Goal: Information Seeking & Learning: Learn about a topic

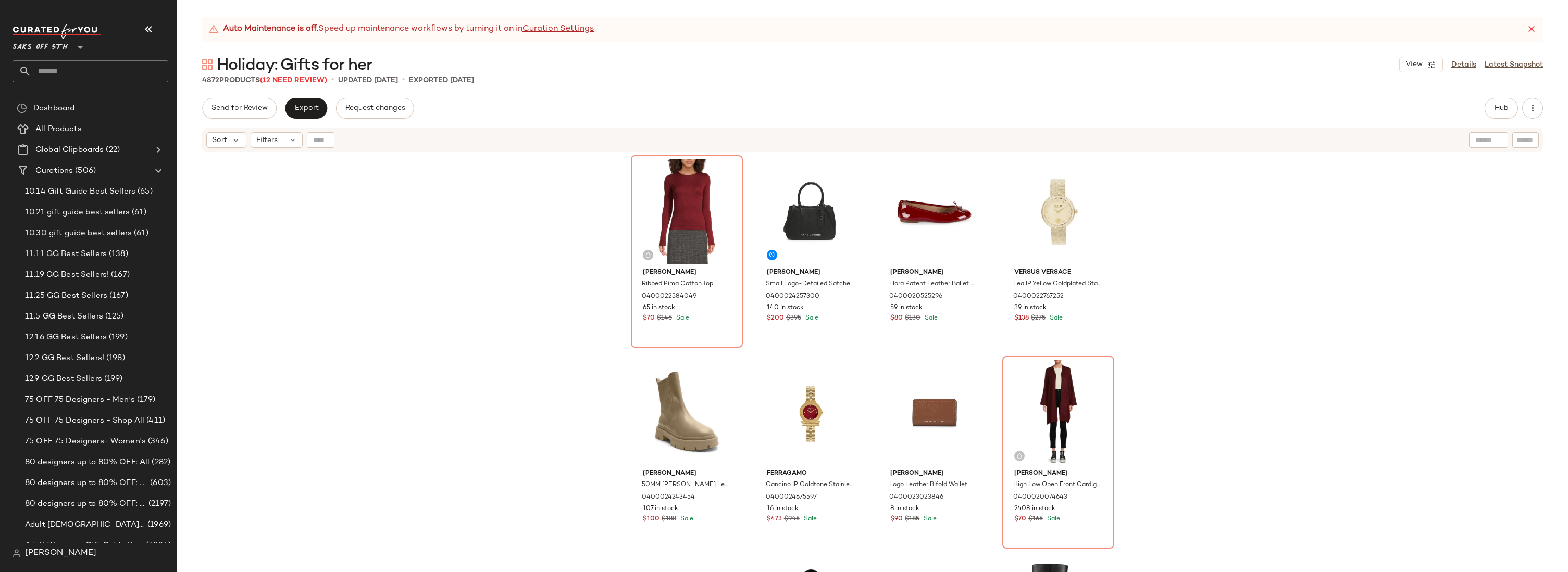
click at [1173, 108] on div "Send for Review Export Request changes Hub Send for Review External Review Inte…" at bounding box center [872, 108] width 1341 height 21
click at [637, 95] on div "Auto Maintenance is off. Speed up maintenance workflows by turning it on in Cur…" at bounding box center [873, 294] width 1391 height 555
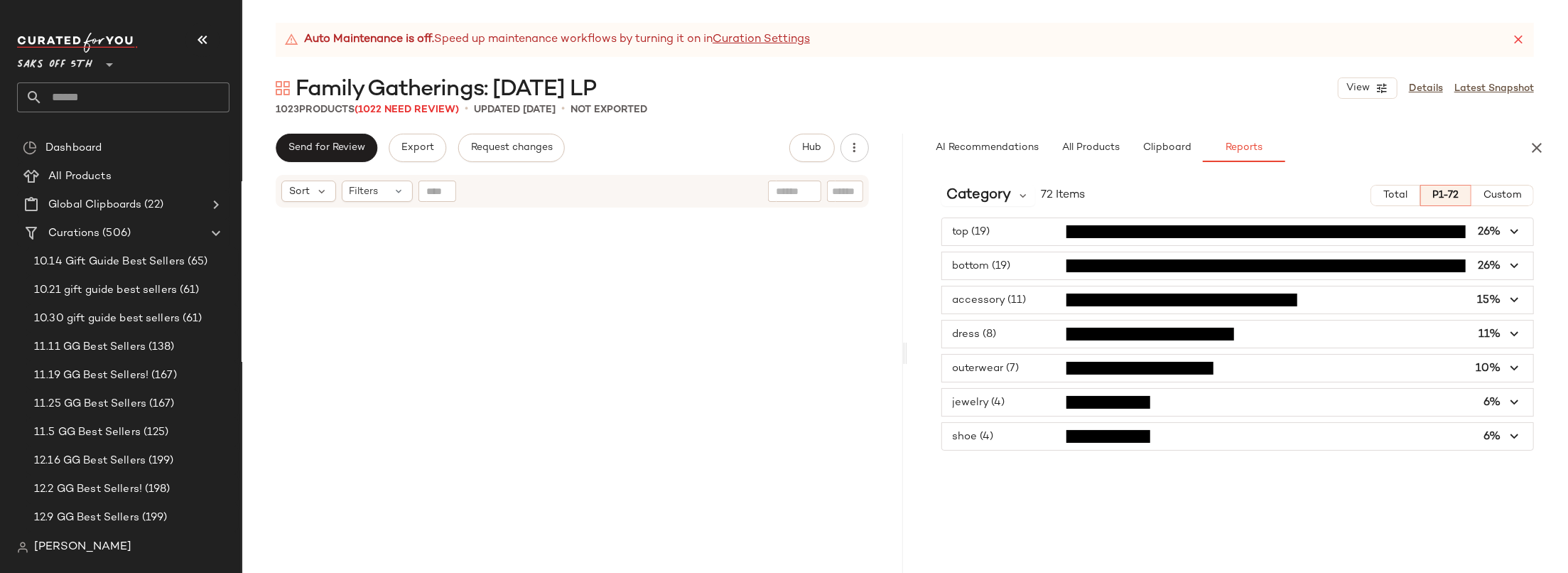
scroll to position [4517, 0]
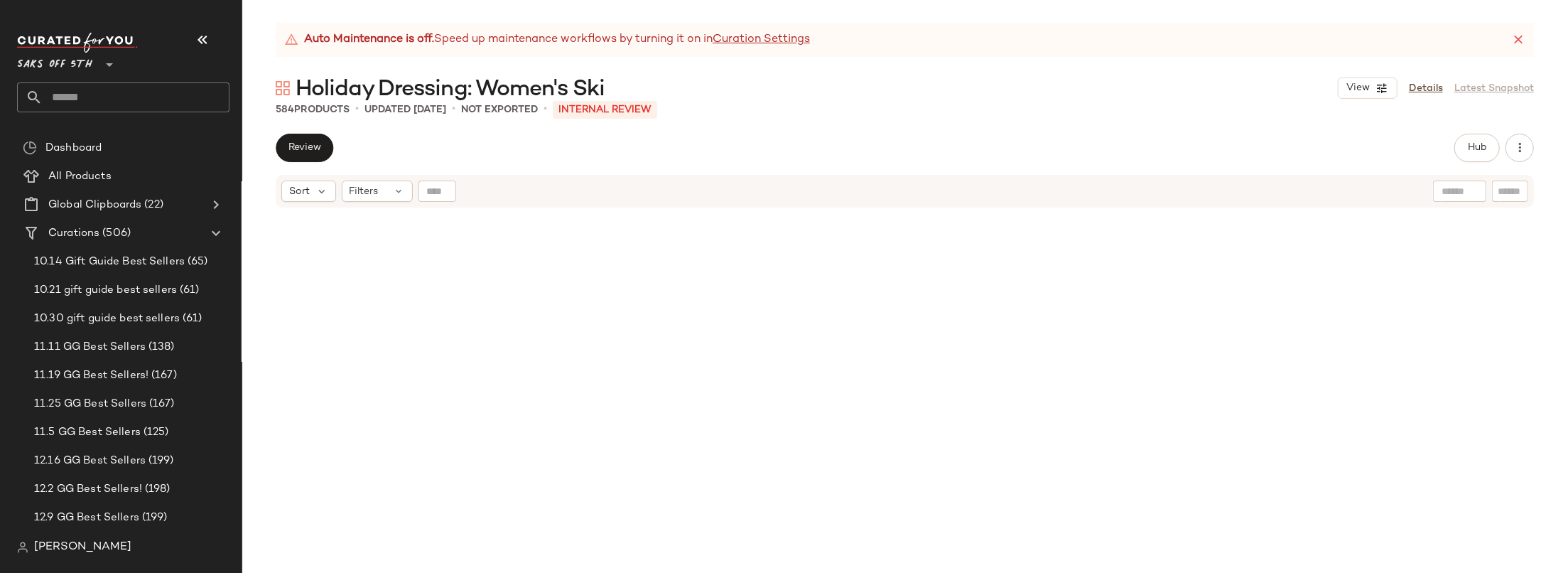
scroll to position [5432, 0]
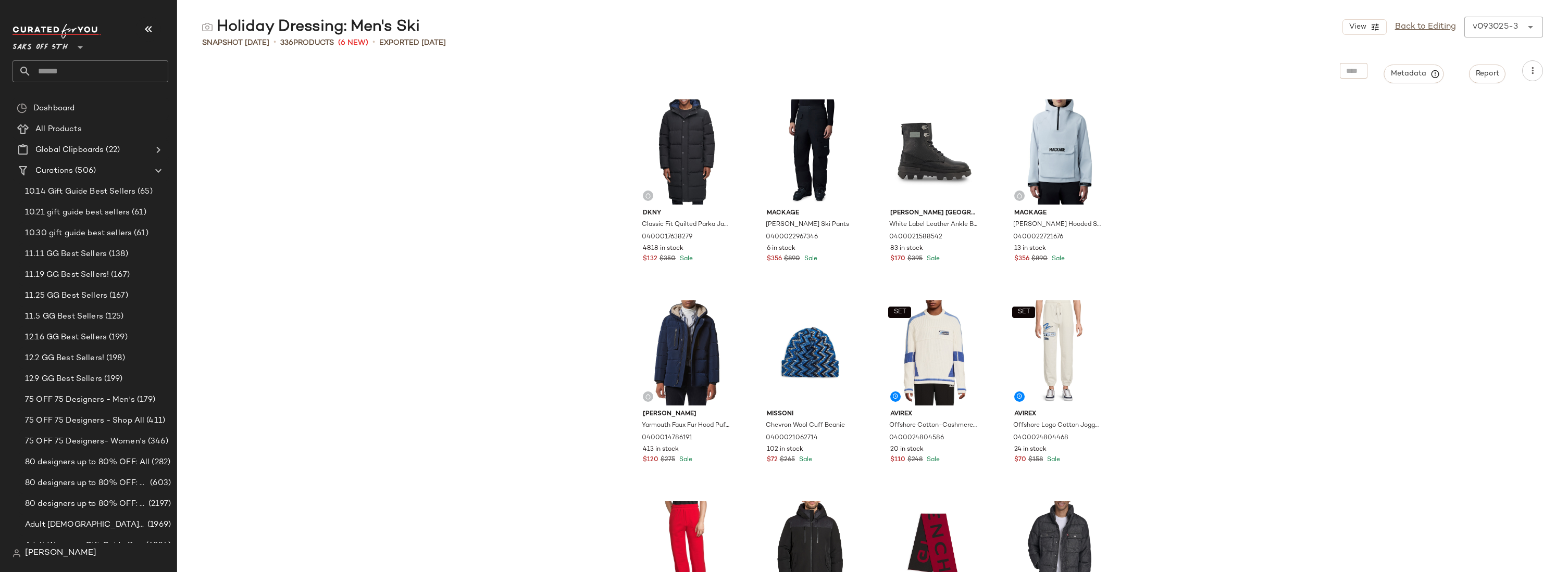
click at [1199, 206] on div "Dkny Classic Fit Quilted Parka Jacket 0400017638279 4818 in stock $132 $350 Sal…" at bounding box center [873, 333] width 1391 height 478
click at [381, 174] on div "Dkny Classic Fit Quilted Parka Jacket 0400017638279 4818 in stock $132 $350 Sal…" at bounding box center [873, 333] width 1391 height 478
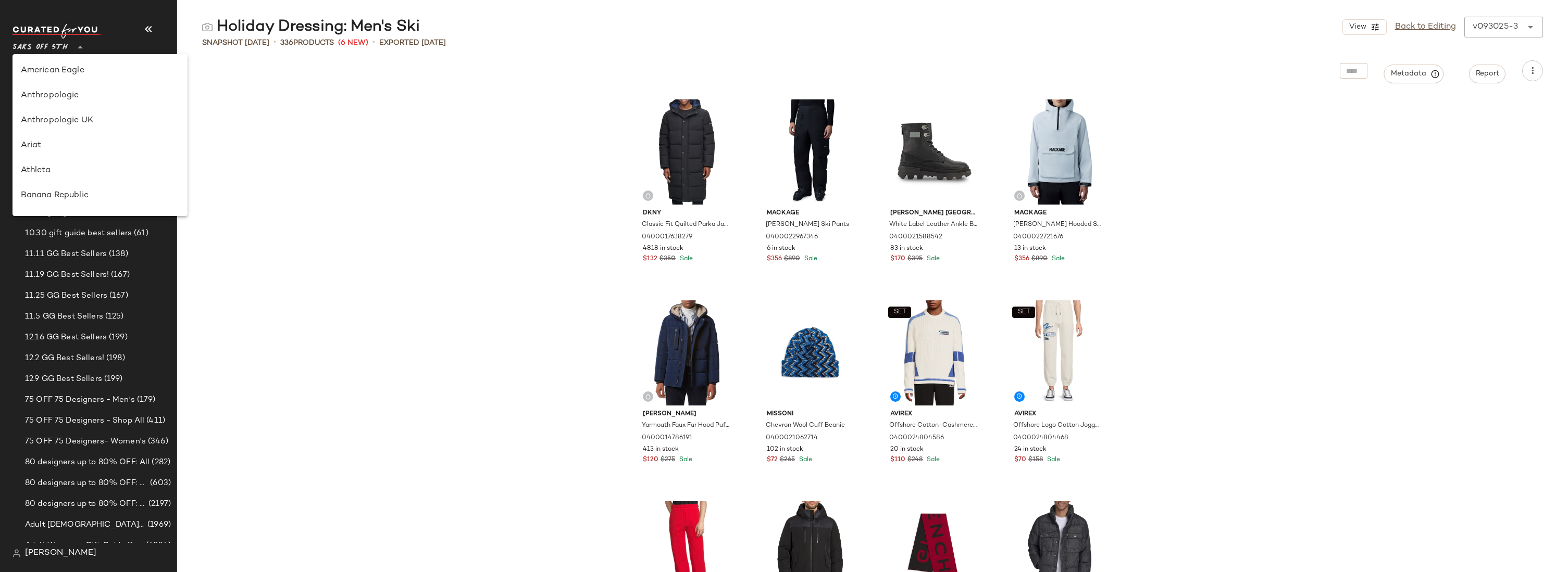
click at [48, 50] on span "Saks OFF 5TH" at bounding box center [39, 45] width 55 height 19
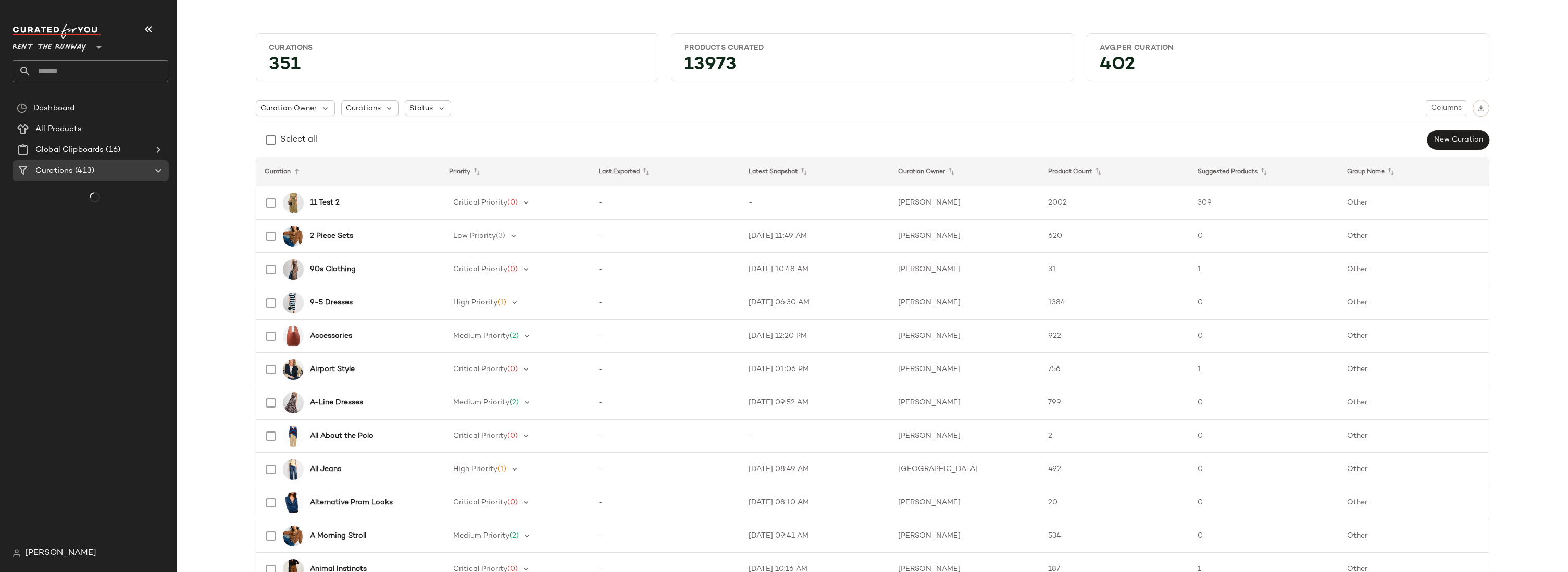
click at [69, 37] on span "Rent the Runway" at bounding box center [49, 45] width 74 height 19
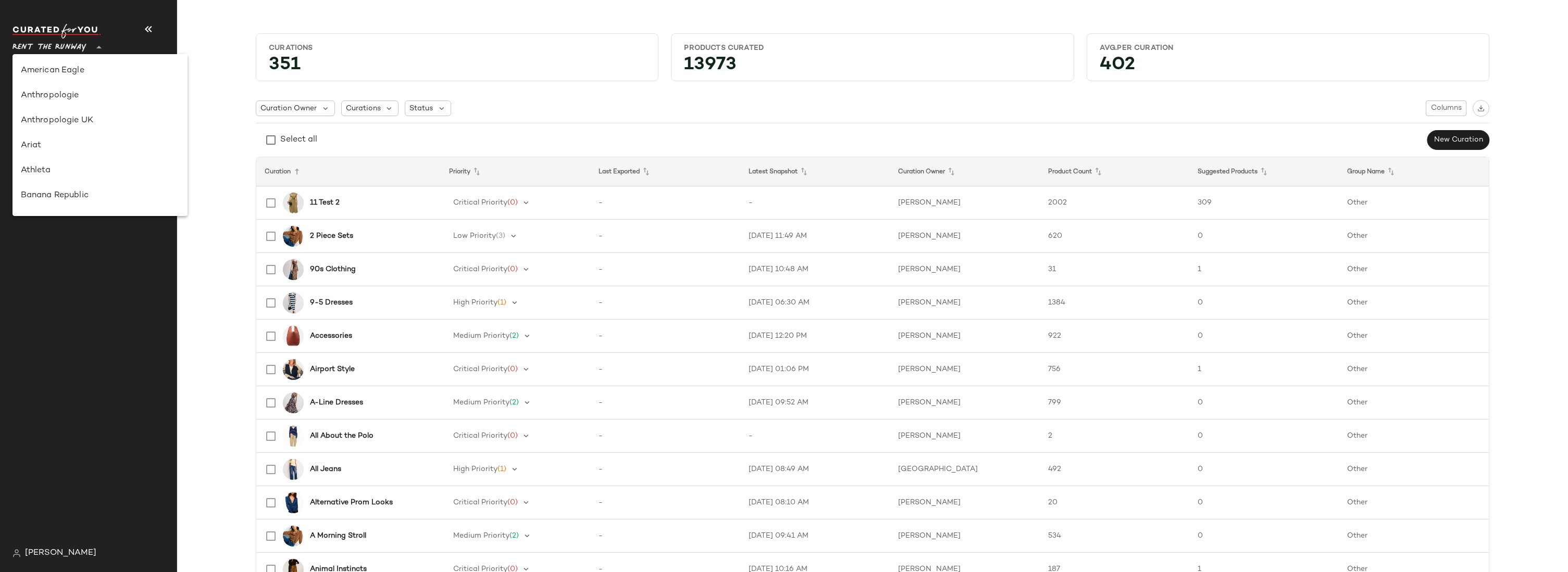
scroll to position [500, 0]
type input "**"
click at [56, 149] on div "Saks OFF 5TH" at bounding box center [100, 145] width 158 height 12
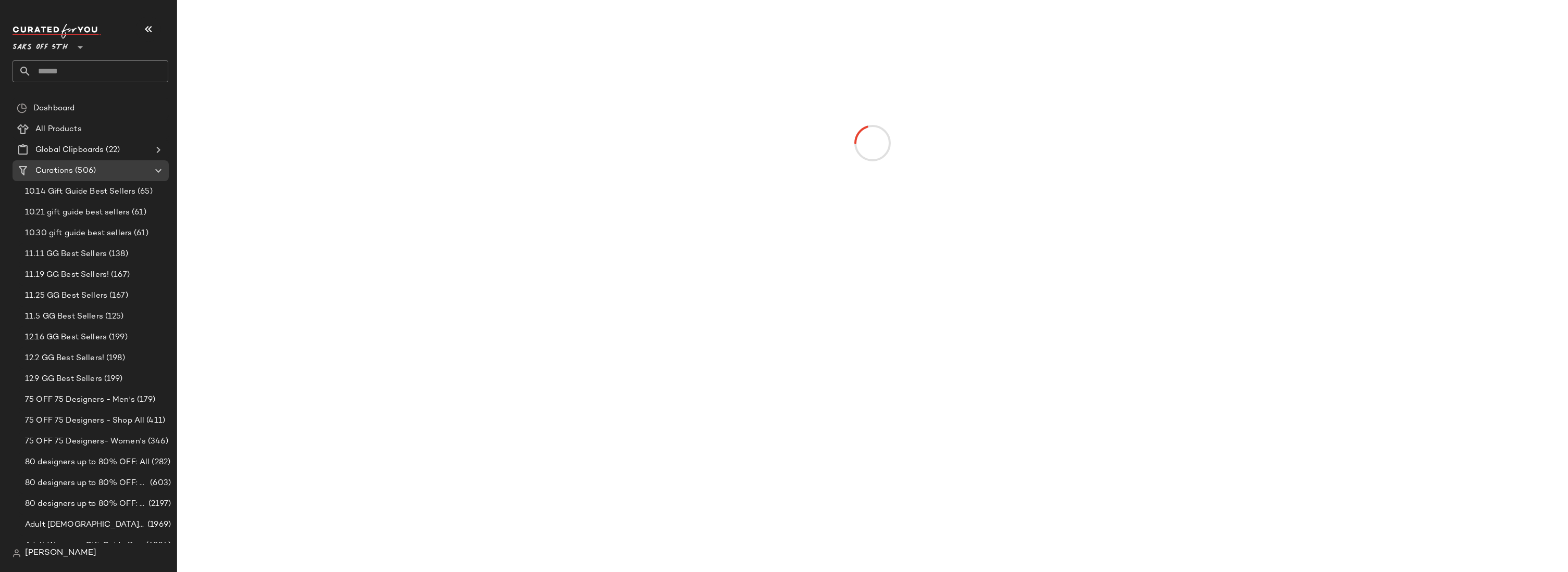
click at [68, 71] on input "text" at bounding box center [100, 71] width 137 height 22
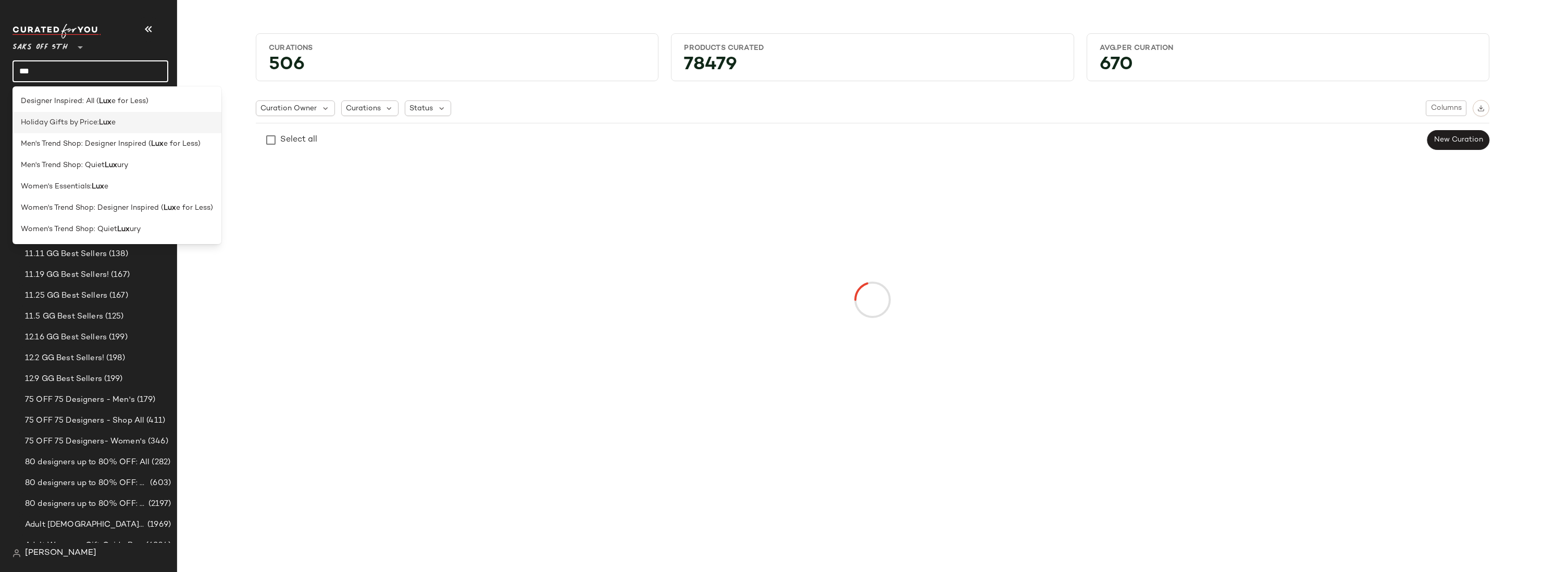
type input "***"
click at [90, 120] on span "Holiday Gifts by Price:" at bounding box center [60, 122] width 78 height 11
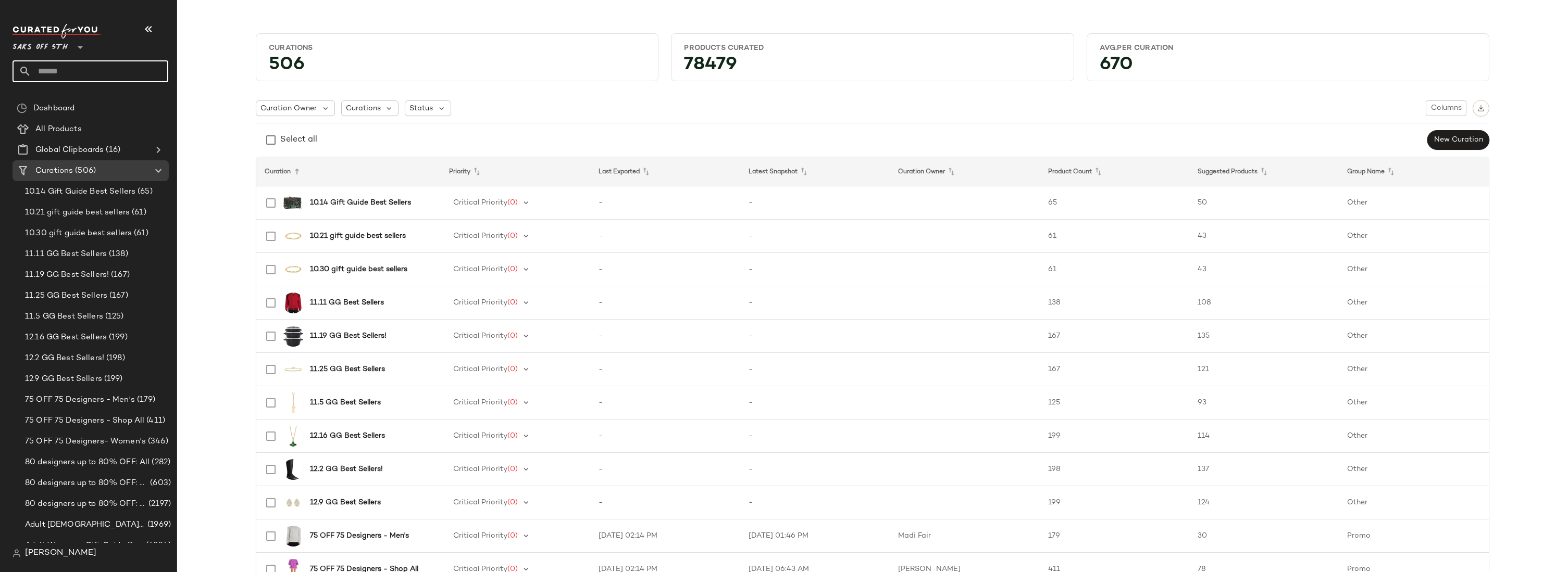
click at [68, 75] on input "text" at bounding box center [100, 71] width 137 height 22
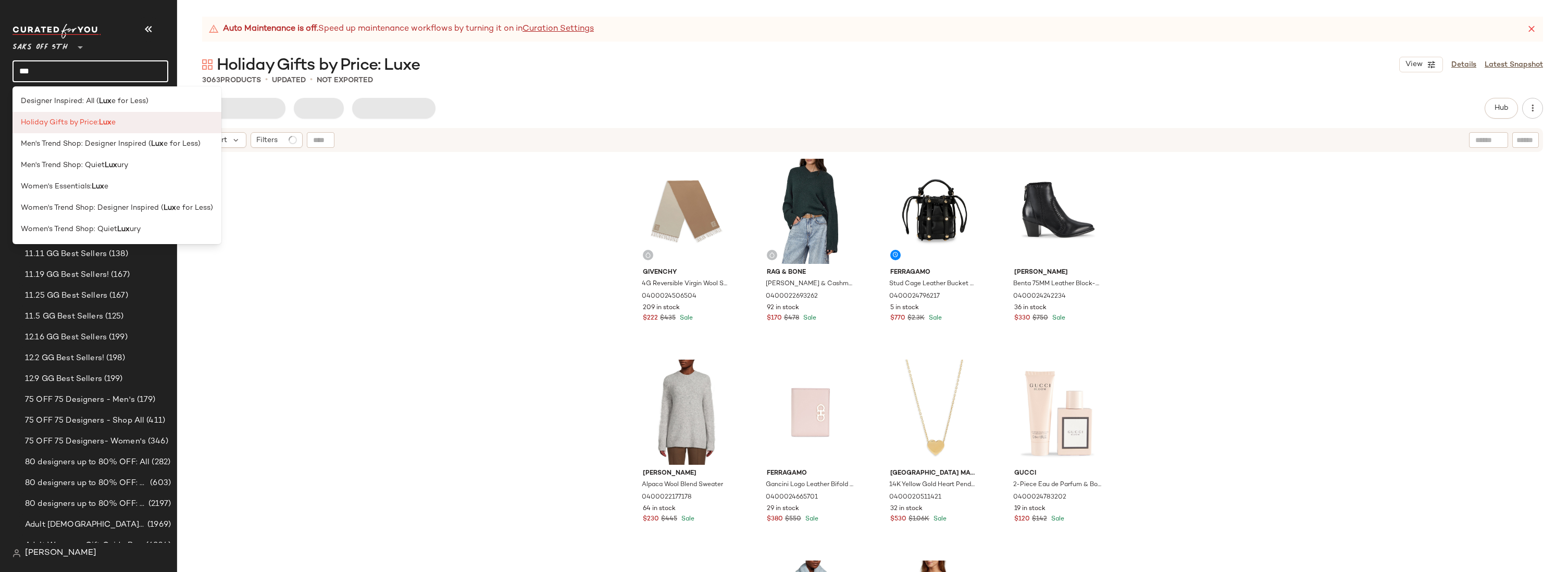
type input "***"
click at [74, 127] on span "Holiday Gifts by Price:" at bounding box center [60, 122] width 78 height 11
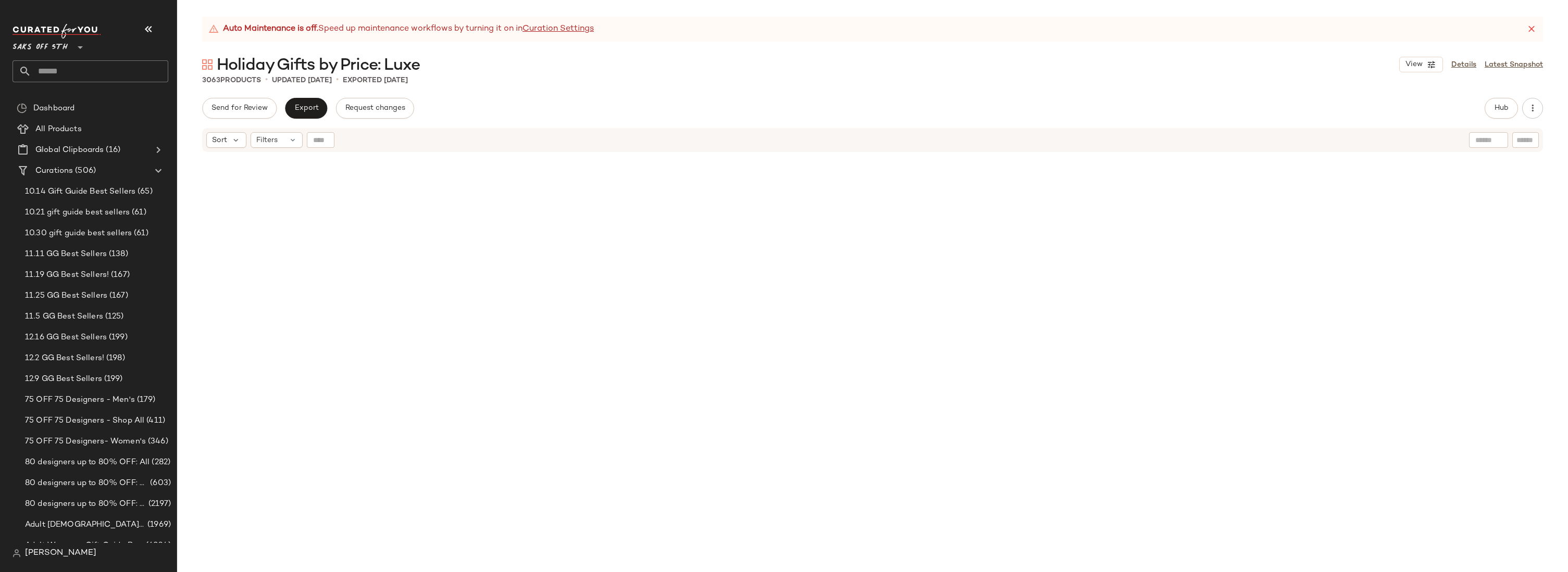
click at [478, 171] on div at bounding box center [873, 376] width 1391 height 445
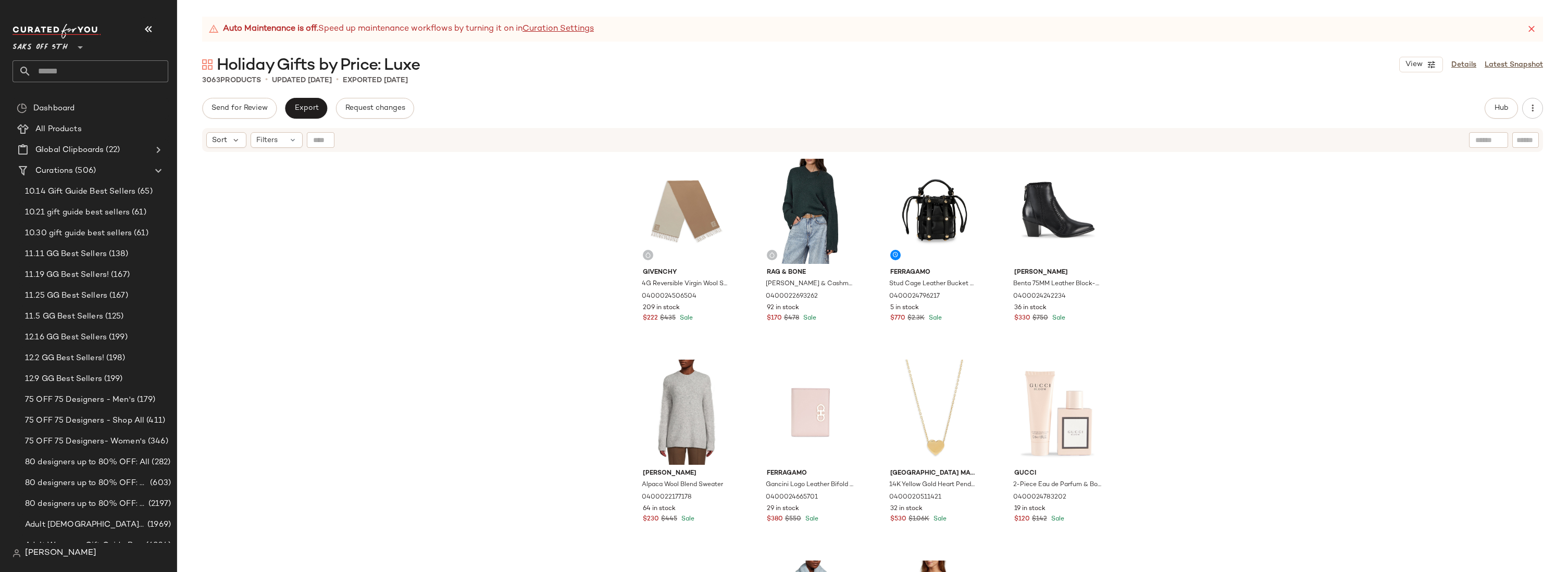
click at [512, 192] on div "Givenchy 4G Reversible Virgin Wool Scarf 0400024506504 209 in stock $222 $435 S…" at bounding box center [873, 376] width 1391 height 445
click at [516, 205] on div "Givenchy 4G Reversible Virgin Wool Scarf 0400024506504 209 in stock $222 $435 S…" at bounding box center [873, 376] width 1391 height 445
click at [56, 50] on span "Saks OFF 5TH" at bounding box center [39, 45] width 55 height 19
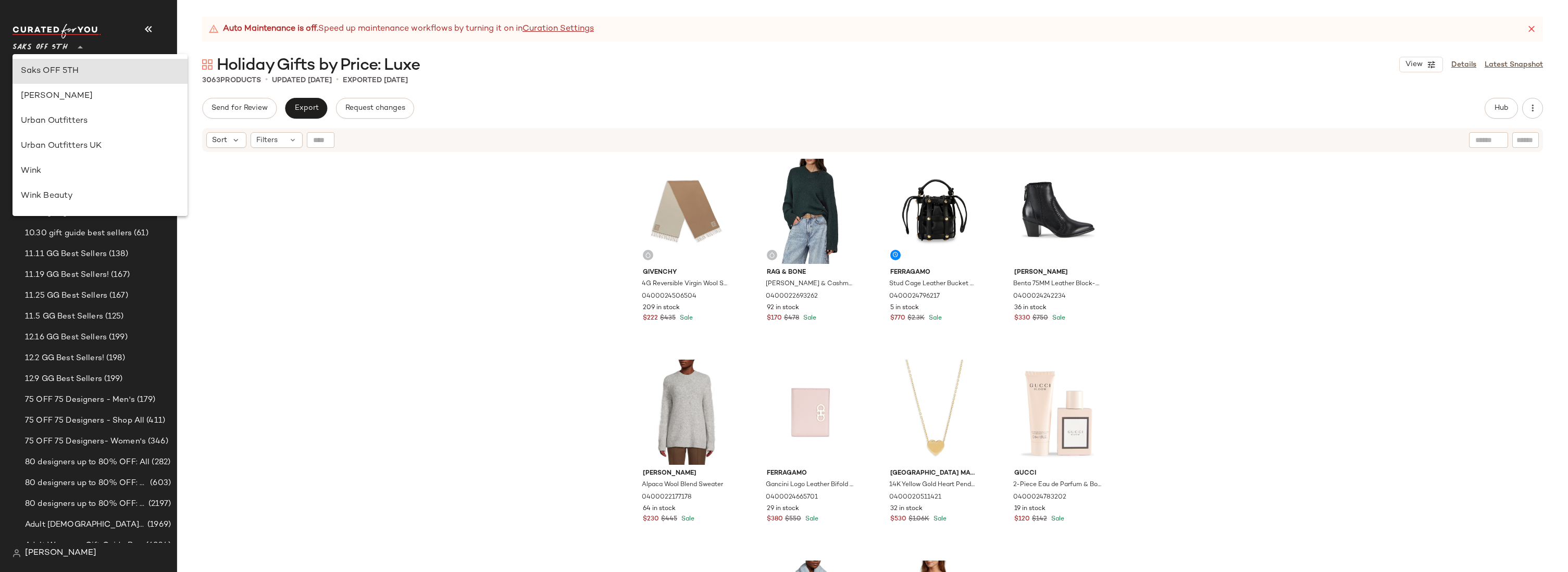
scroll to position [435, 0]
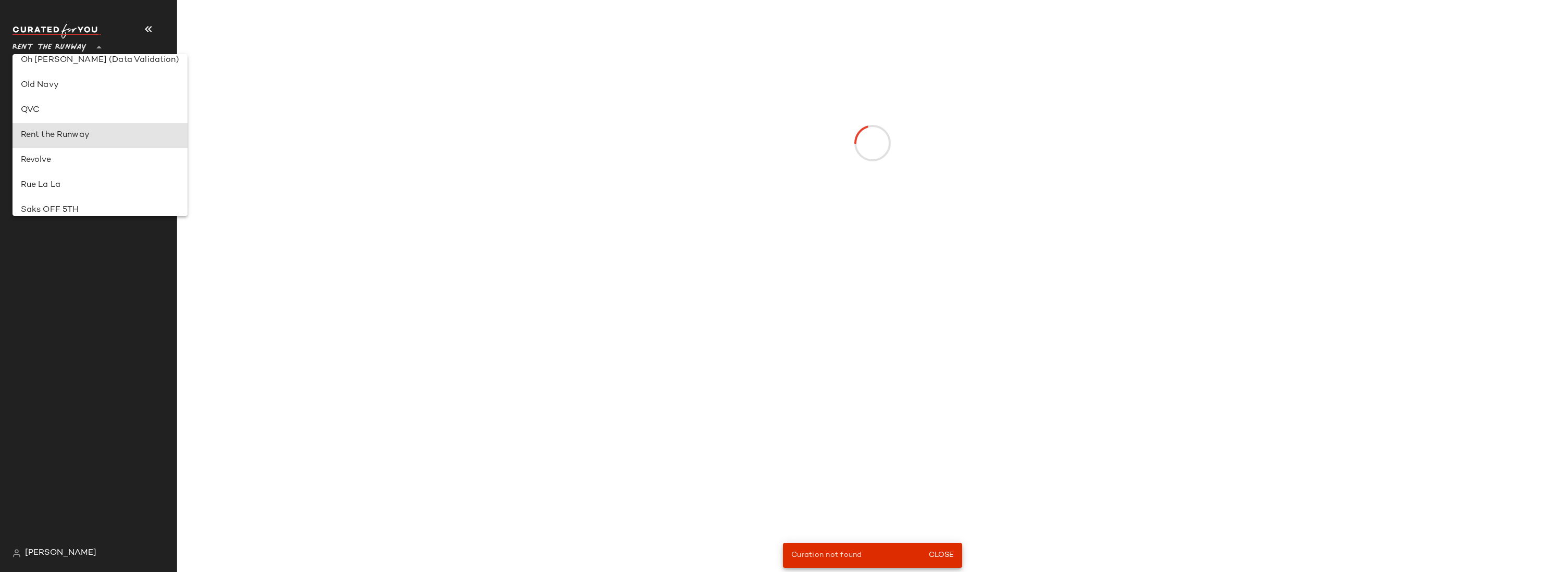
click at [53, 129] on div "Rent the Runway" at bounding box center [100, 135] width 175 height 25
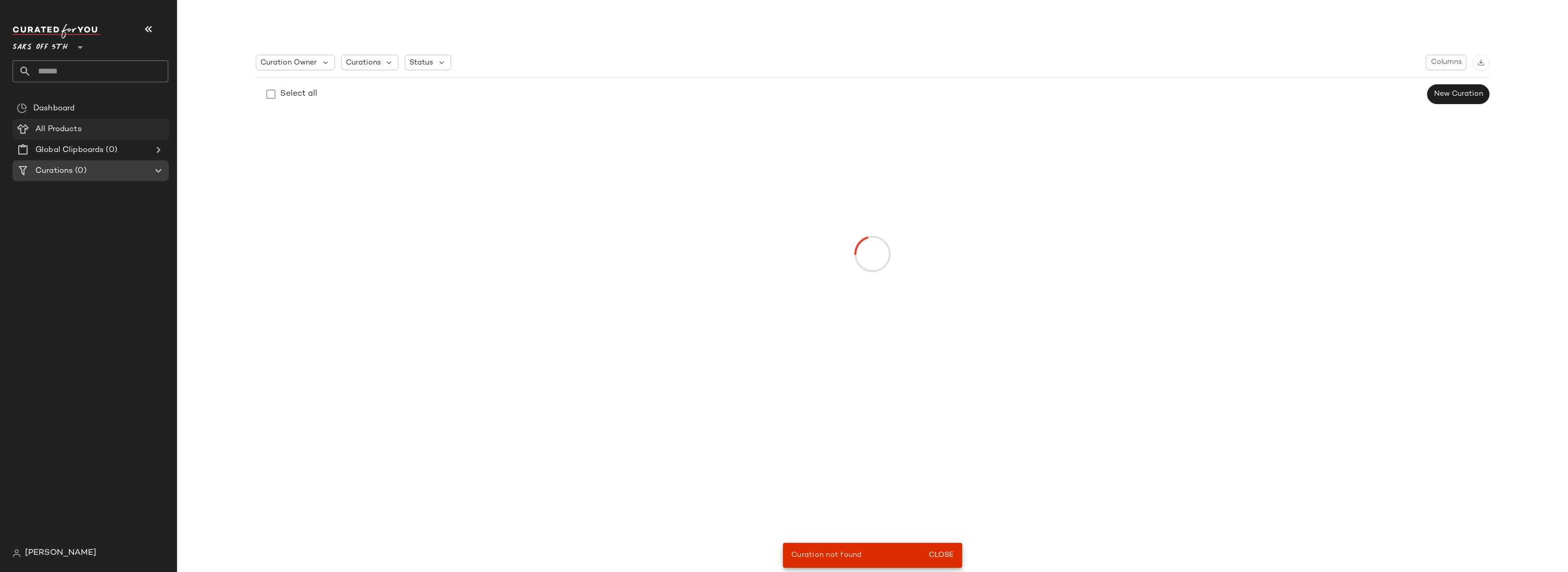
type input "**"
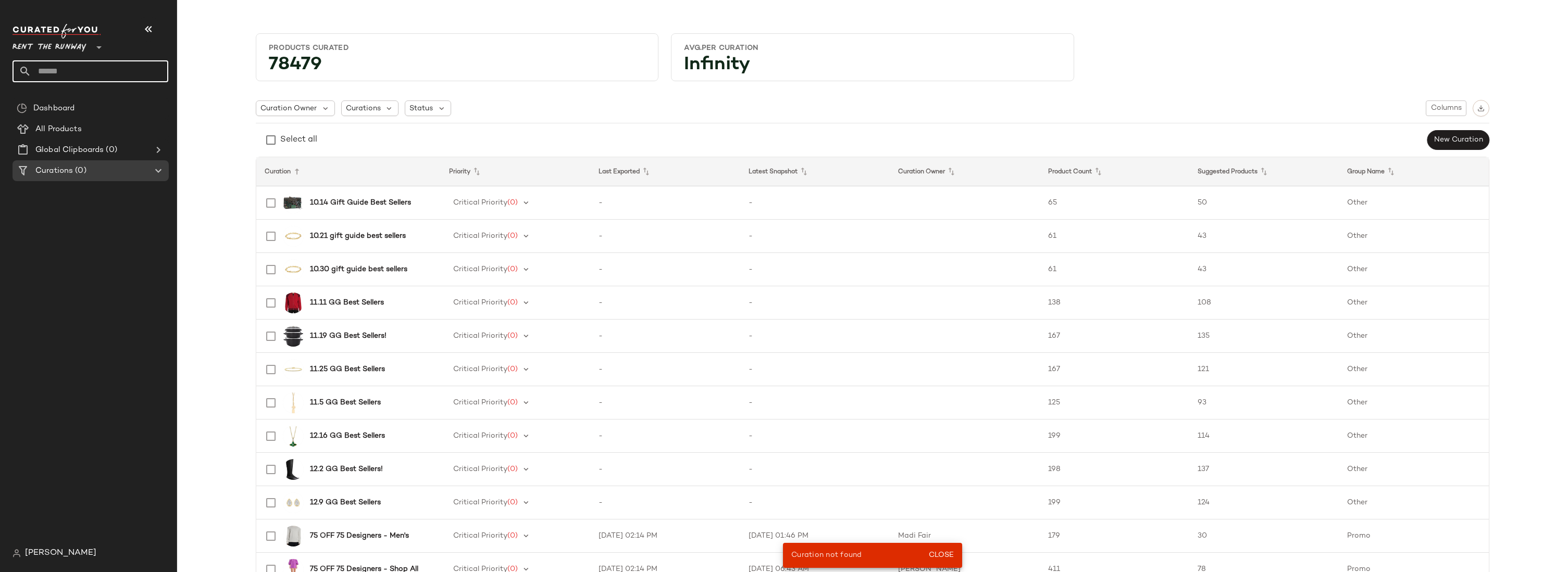
click at [59, 68] on input "text" at bounding box center [100, 71] width 137 height 22
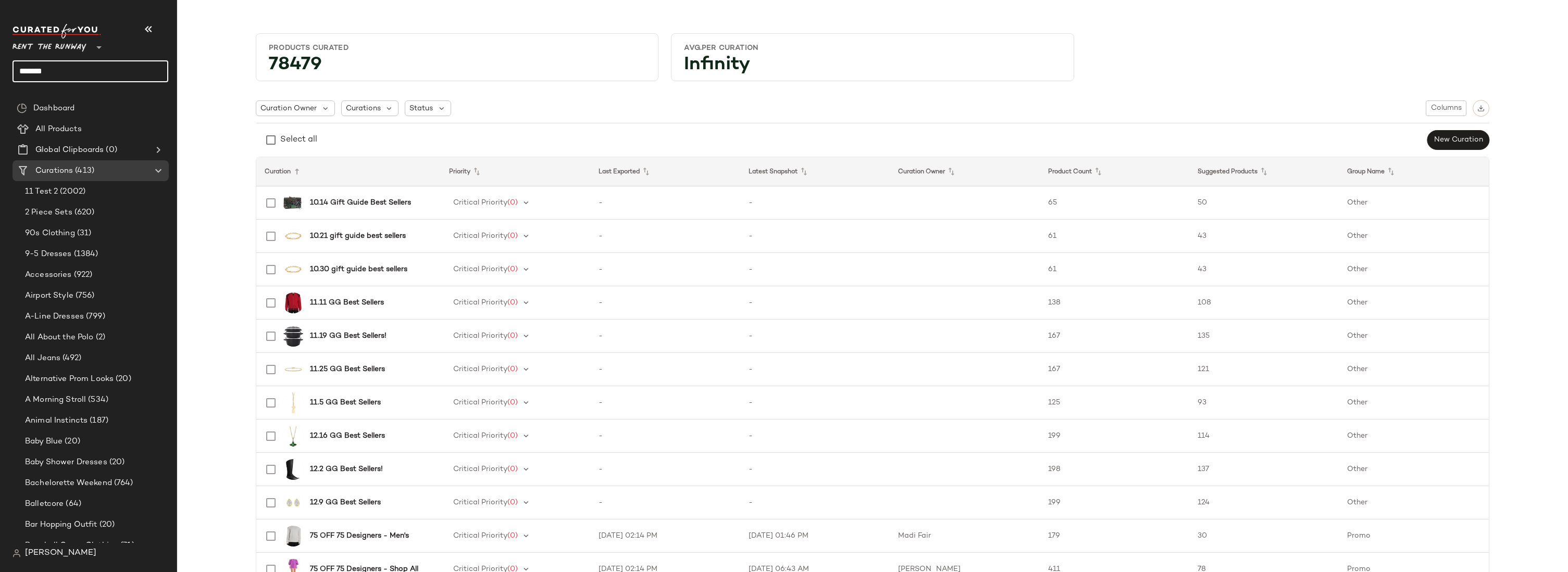
type input "*******"
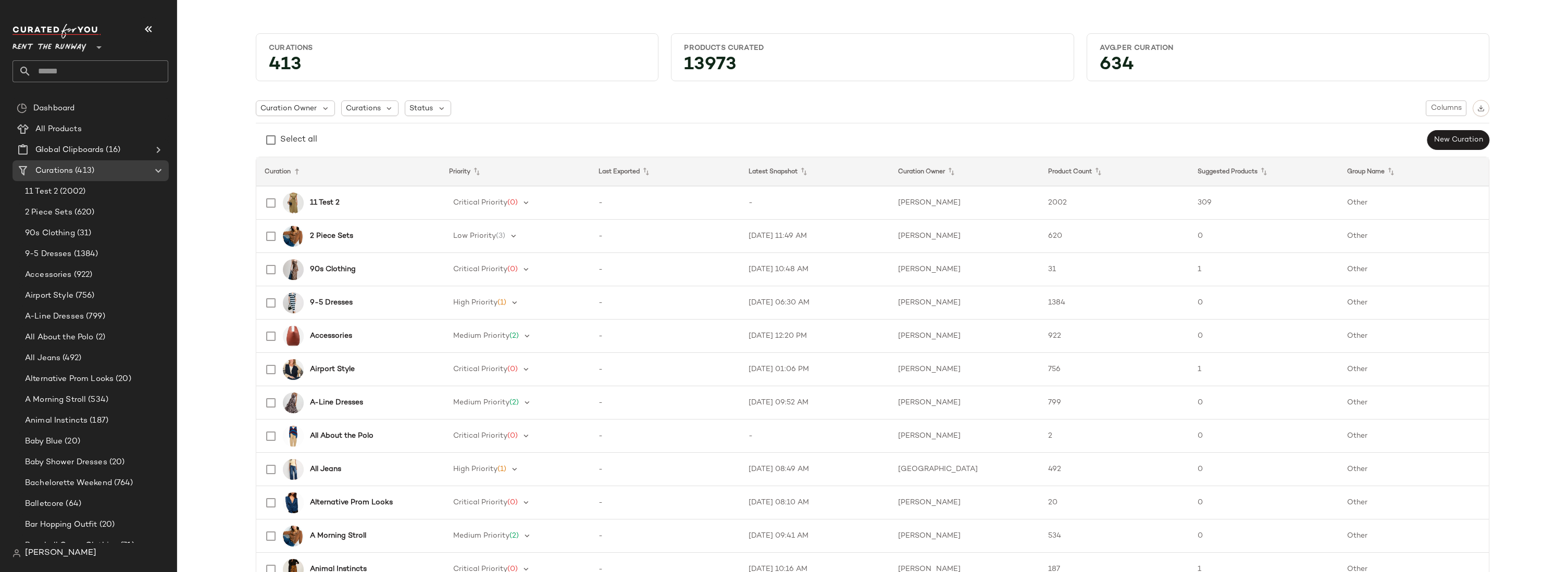
click at [70, 76] on input "text" at bounding box center [100, 71] width 137 height 22
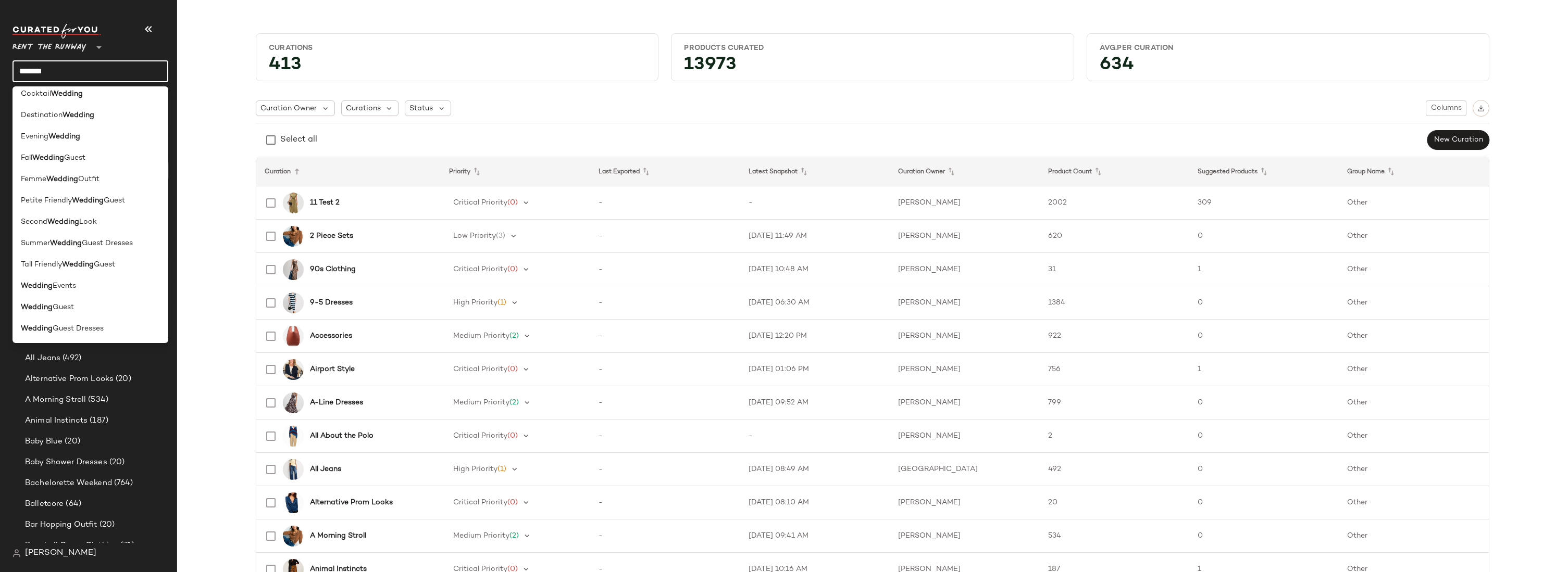
scroll to position [93, 0]
type input "*******"
click at [83, 330] on span "Guest Dresses" at bounding box center [78, 328] width 51 height 11
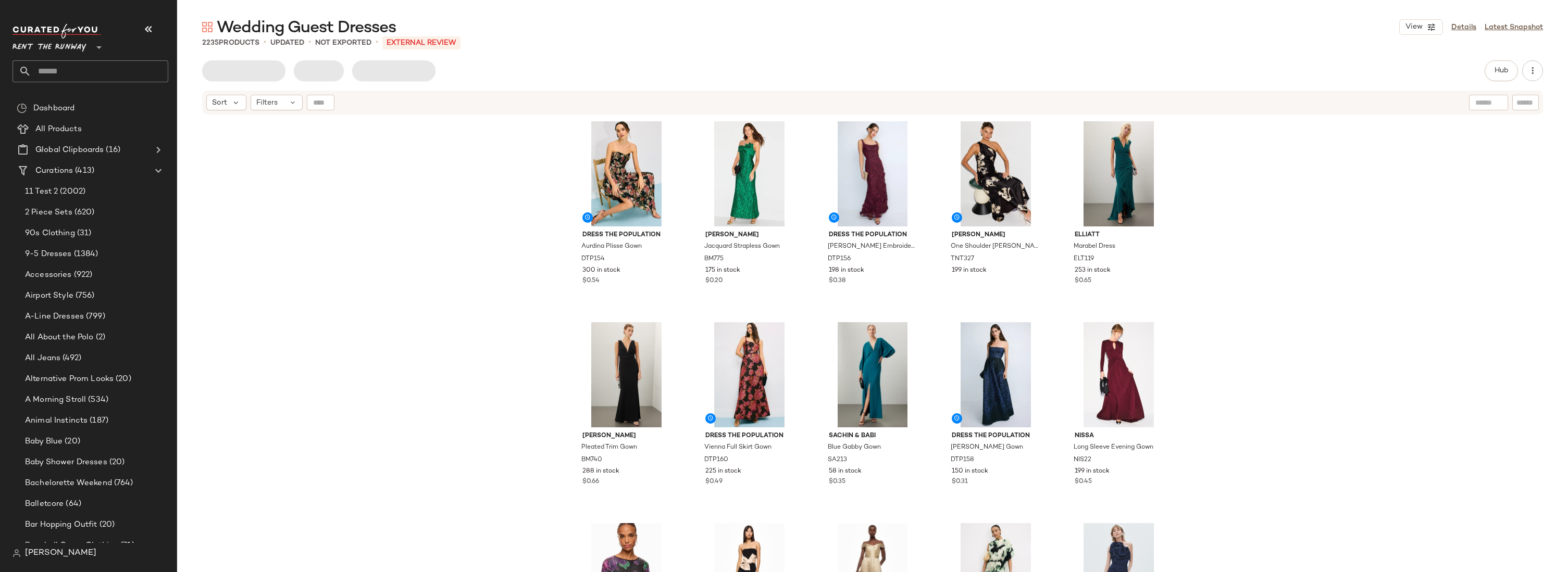
click at [537, 266] on div "Dress The Population Aurdina Plisse Gown DTP154 300 in stock $0.54 Badgley Misc…" at bounding box center [873, 357] width 1391 height 482
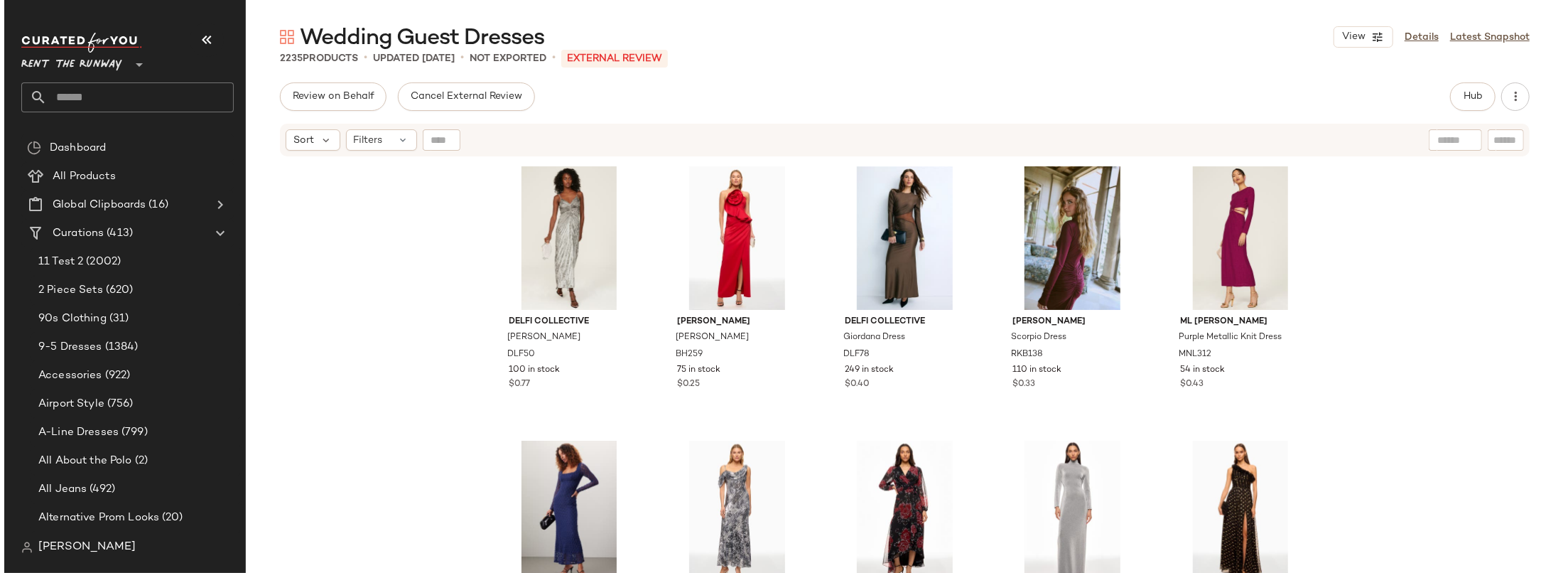
scroll to position [1108, 0]
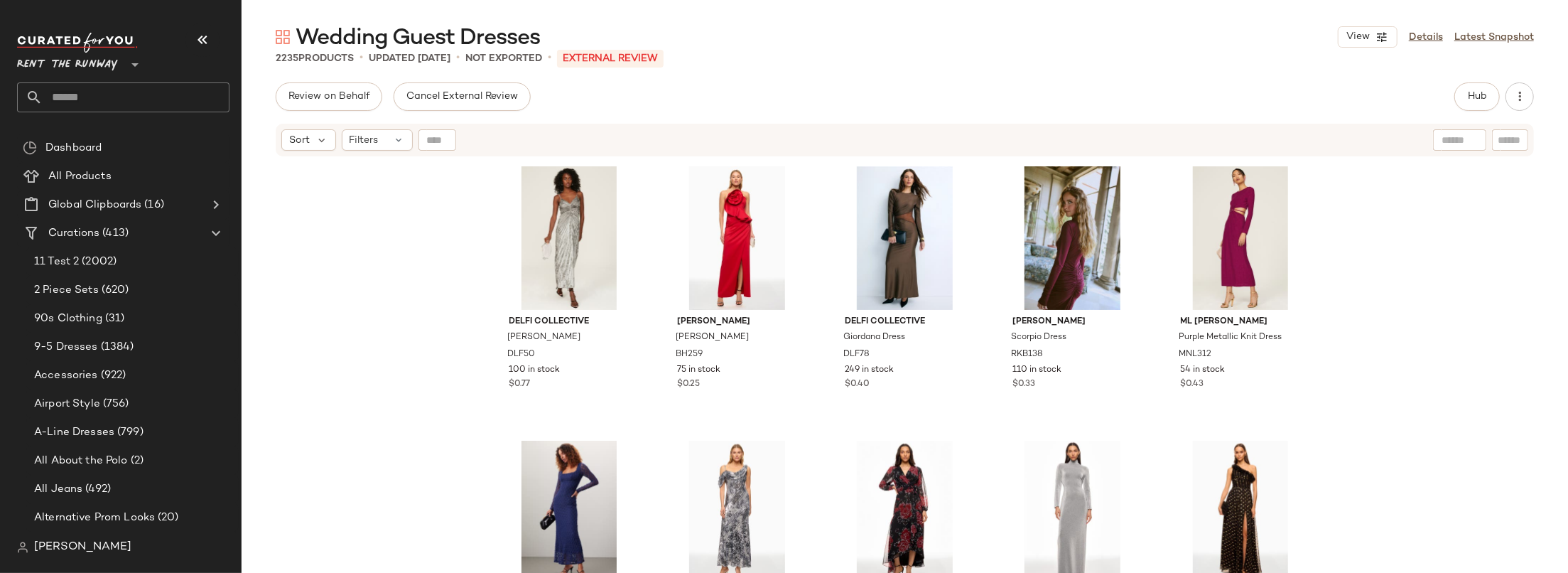
click at [430, 275] on div "Dress The Population Fernanda Gown DTP109 148 in stock $0.49 Hutch Mari Dress H…" at bounding box center [904, 383] width 1326 height 451
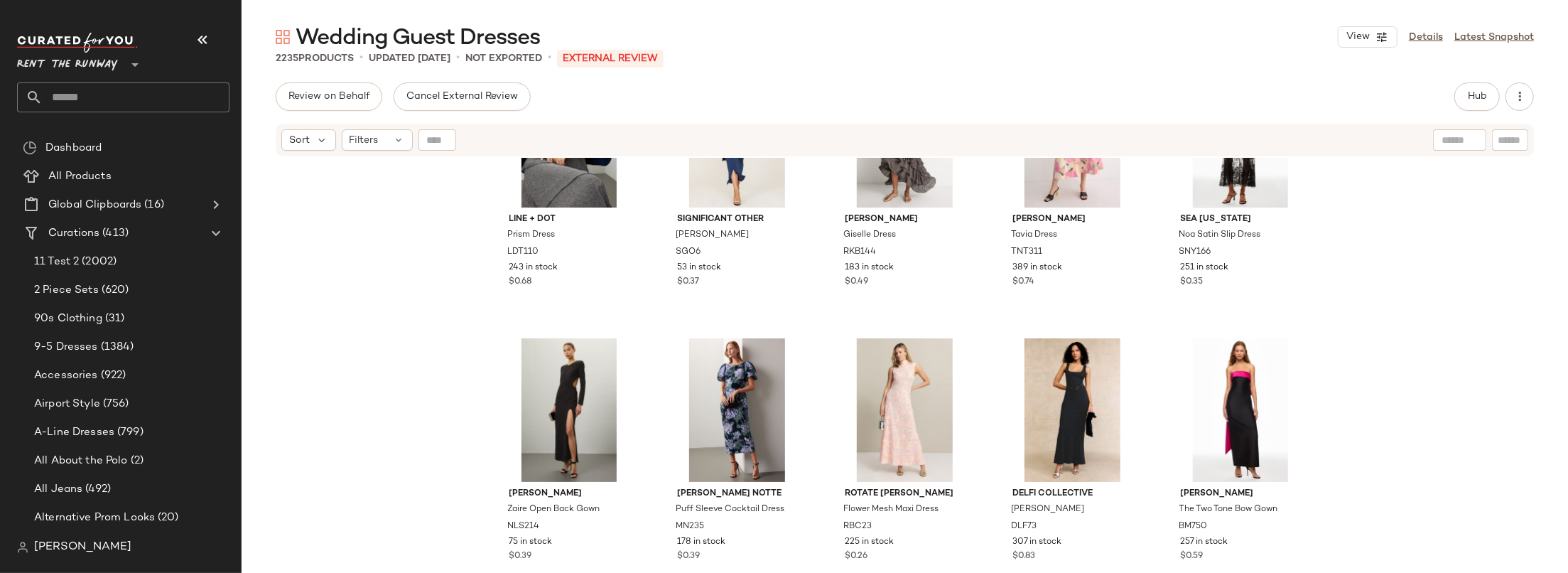
scroll to position [4155, 0]
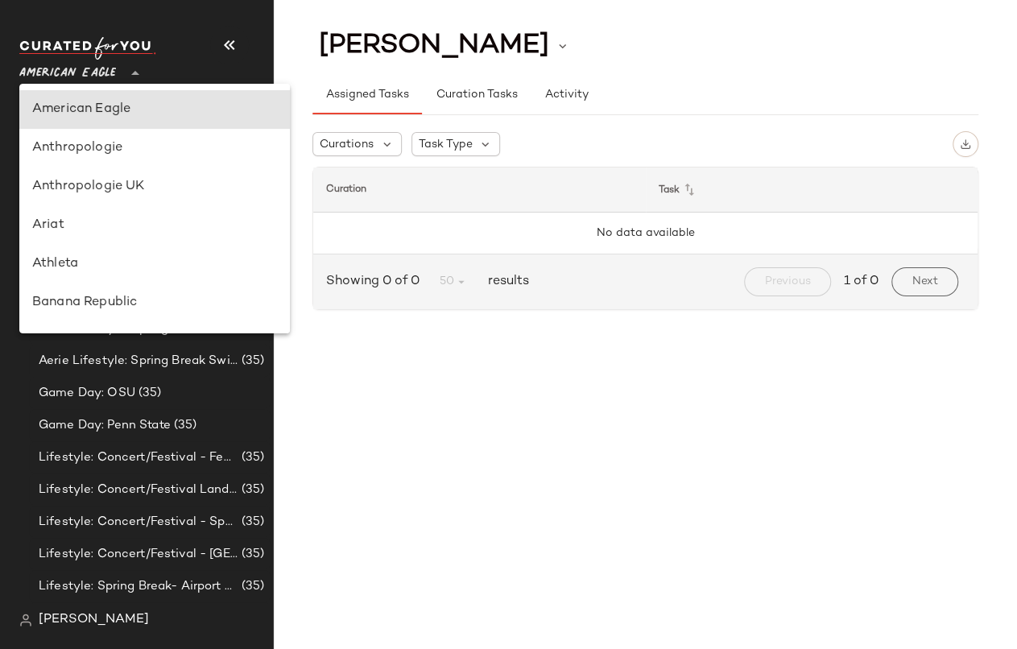
click at [93, 72] on span "American Eagle" at bounding box center [67, 69] width 97 height 29
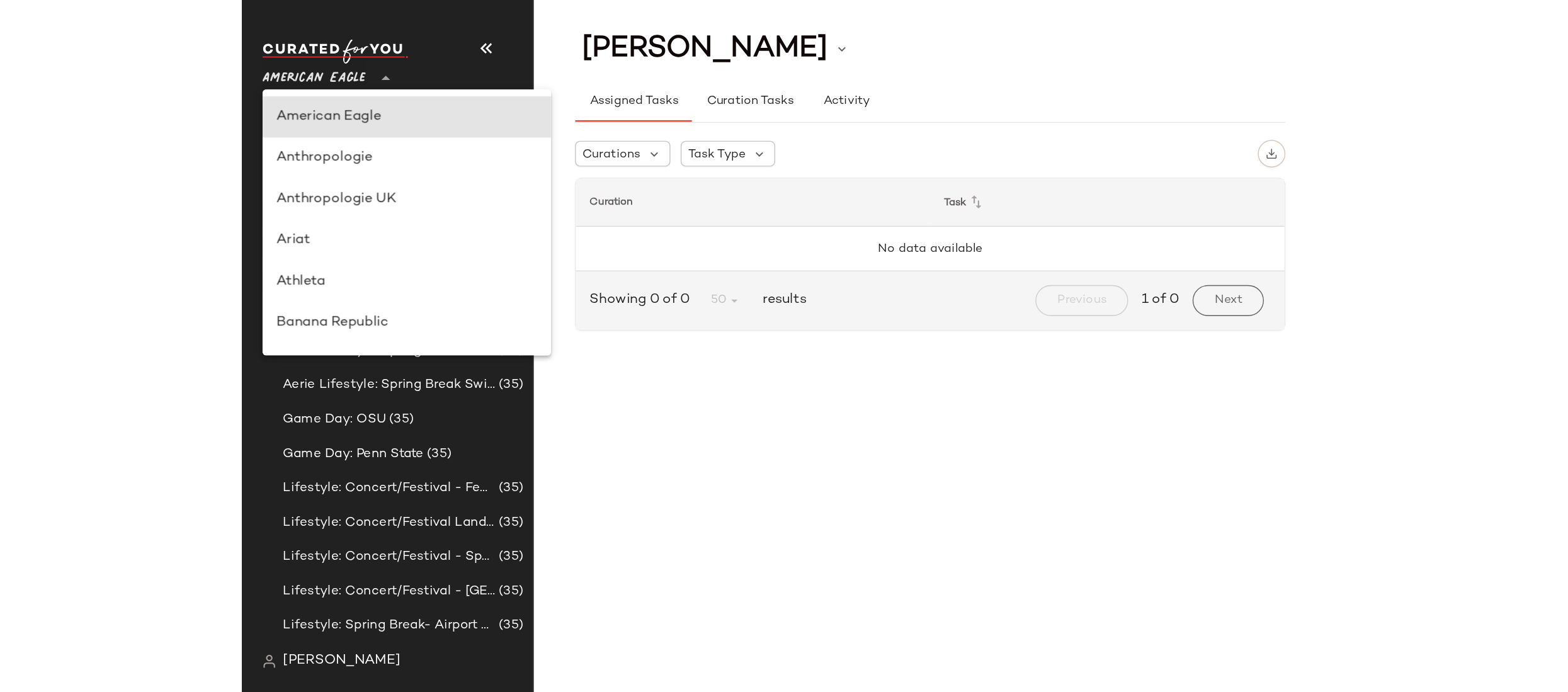
scroll to position [315, 0]
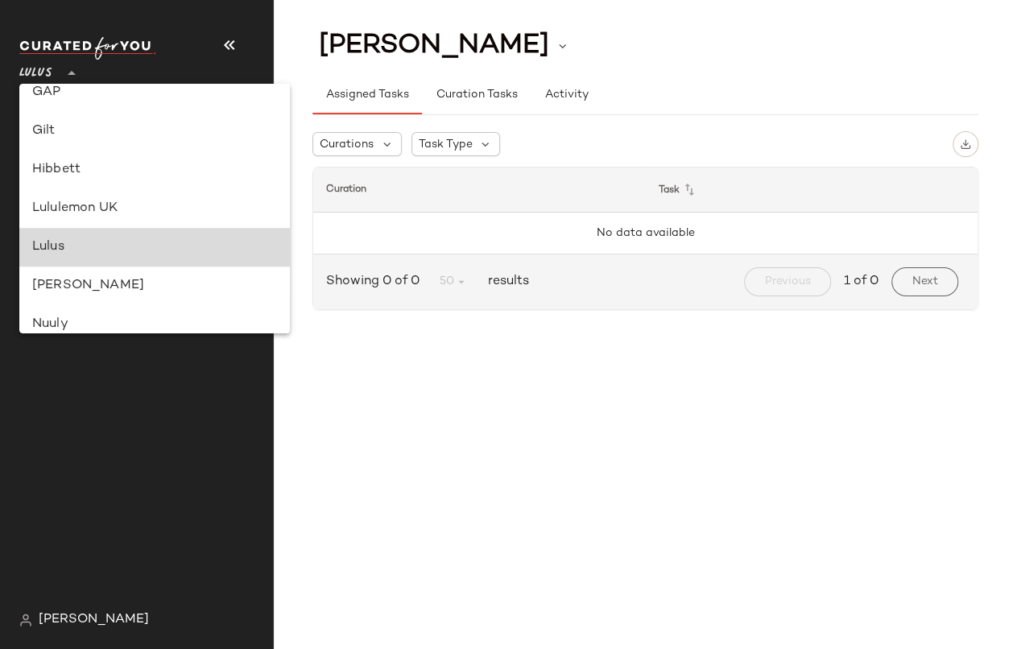
click at [56, 246] on div "Lulus" at bounding box center [154, 247] width 245 height 19
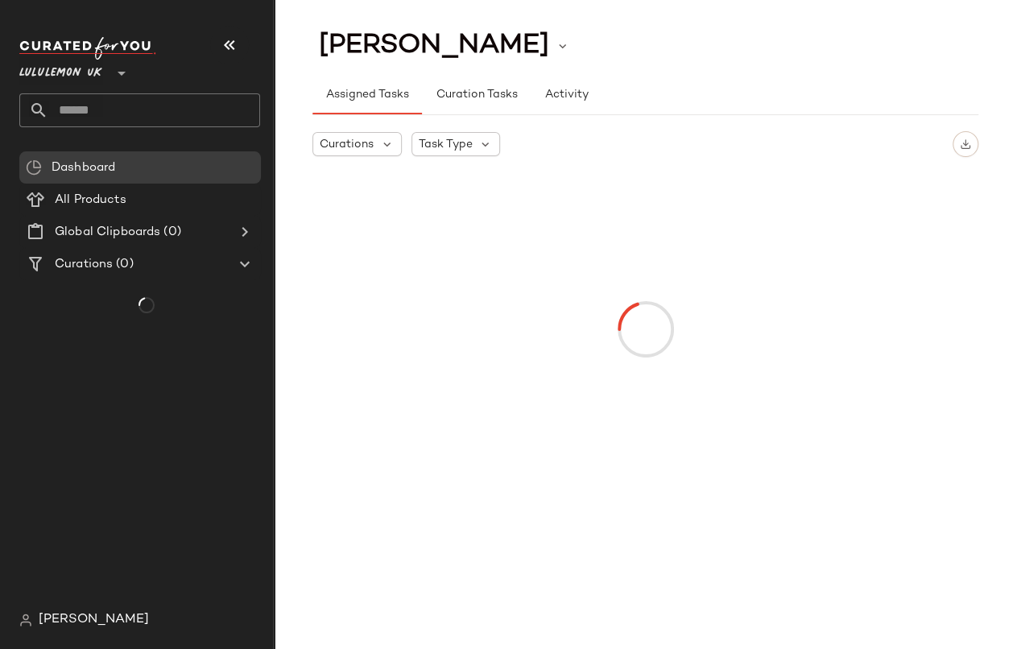
type input "**"
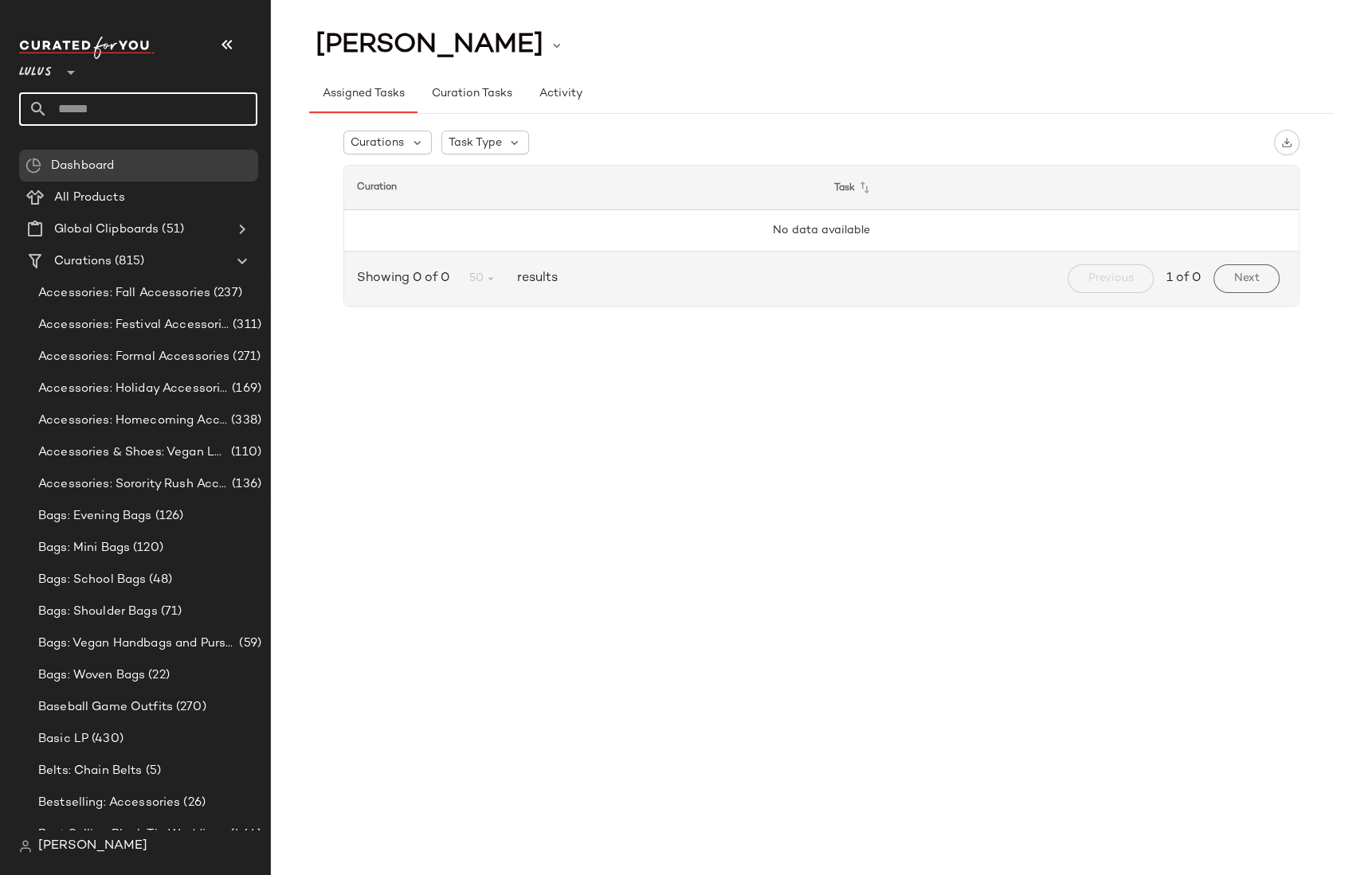
click at [122, 113] on input "text" at bounding box center [152, 109] width 210 height 34
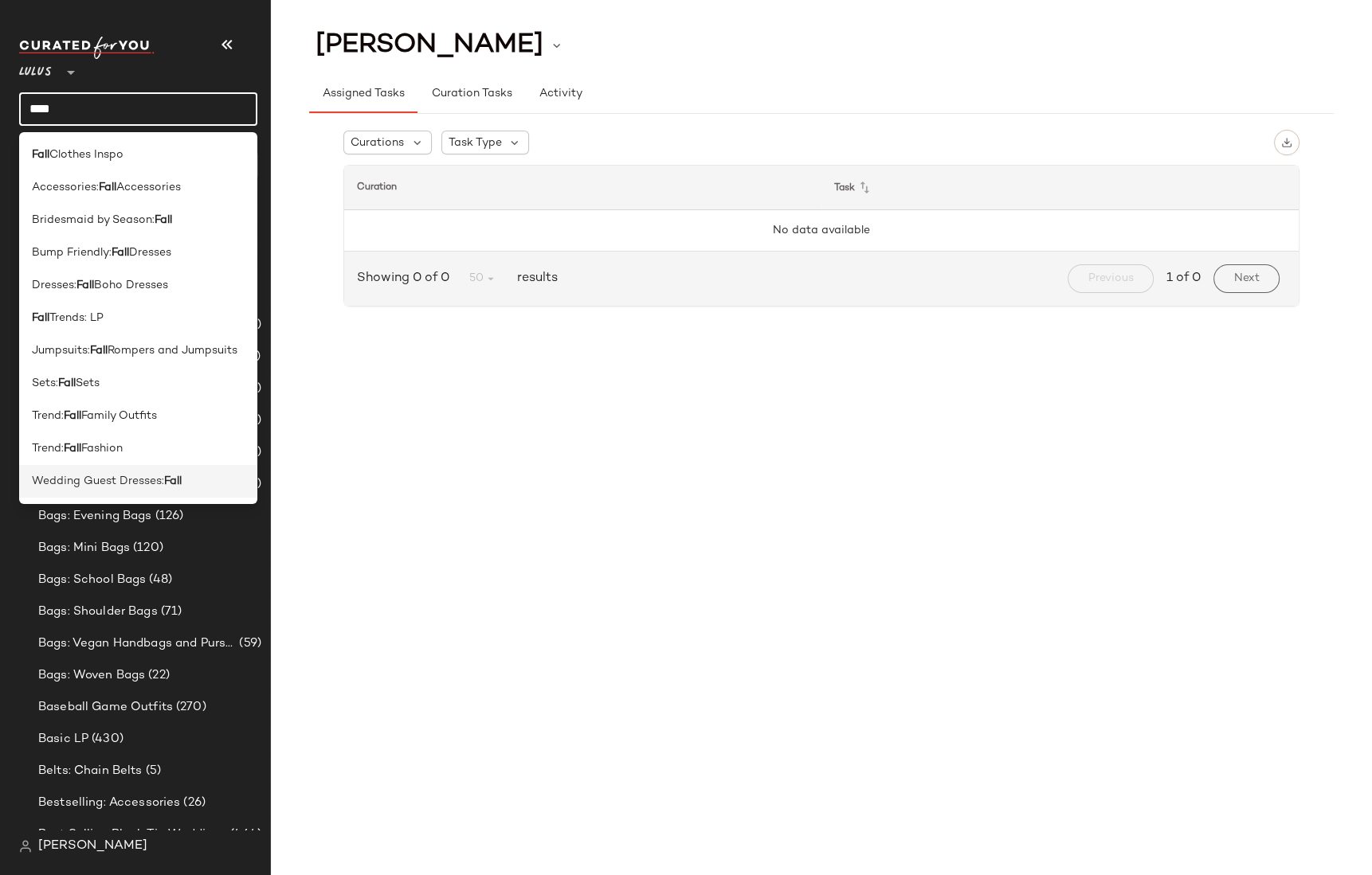
type input "****"
click at [137, 470] on div "Wedding Guest Dresses: Fall" at bounding box center [137, 481] width 238 height 33
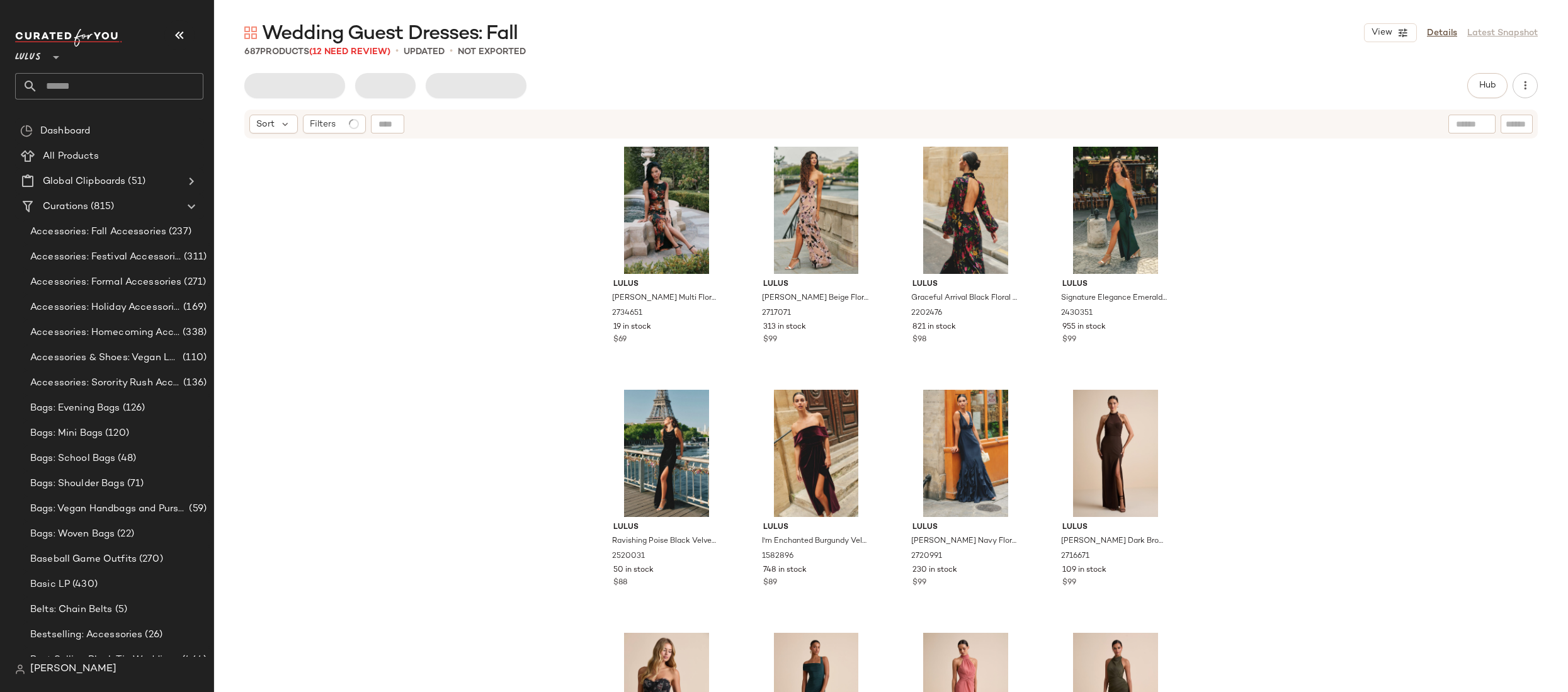
click at [723, 178] on div "Lulus [PERSON_NAME] Multi Floral Boat Neck Cowl Back Maxi Dress 2734651 19 in s…" at bounding box center [891, 432] width 1354 height 583
click at [723, 209] on div "Lulus [PERSON_NAME] Multi Floral Boat Neck Cowl Back Maxi Dress 2734651 19 in s…" at bounding box center [891, 432] width 1354 height 583
click at [187, 206] on icon at bounding box center [191, 206] width 15 height 15
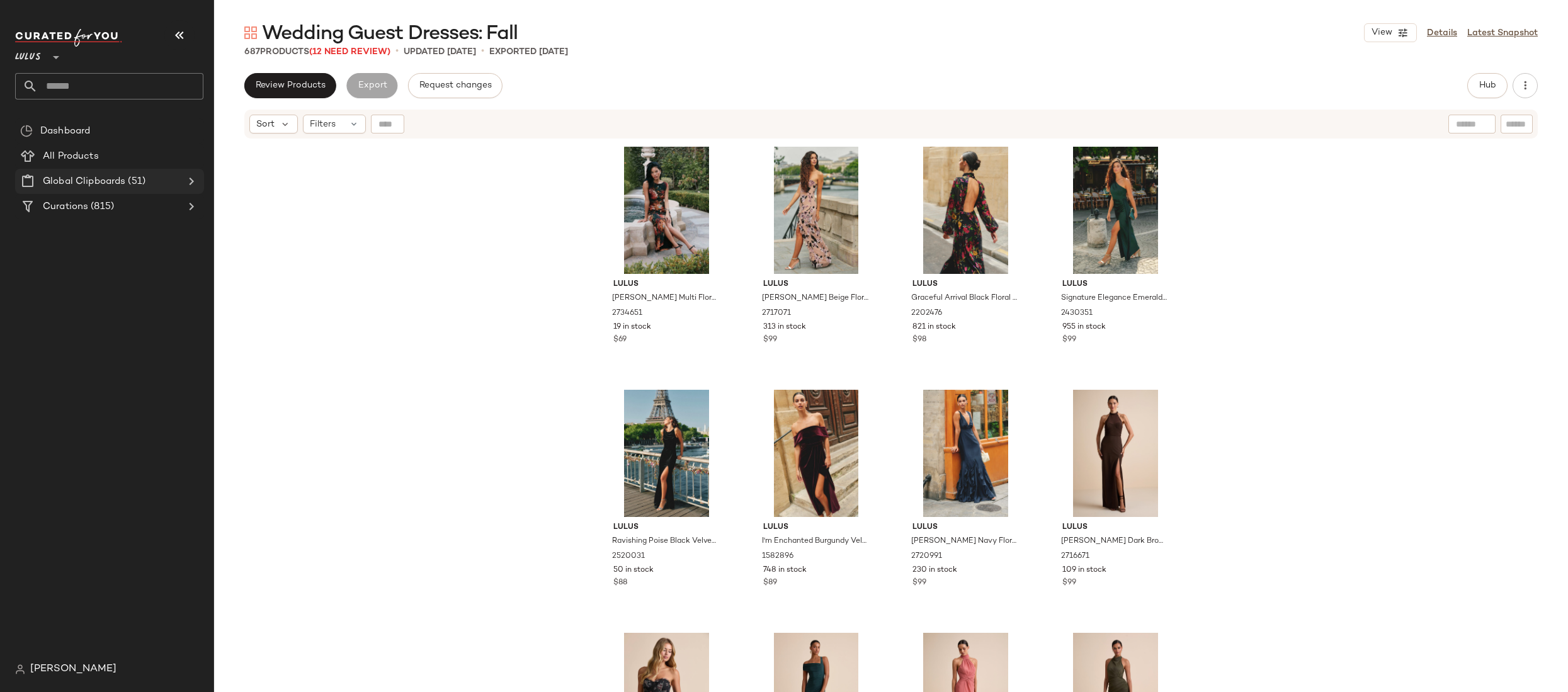
click at [192, 183] on icon at bounding box center [191, 181] width 15 height 15
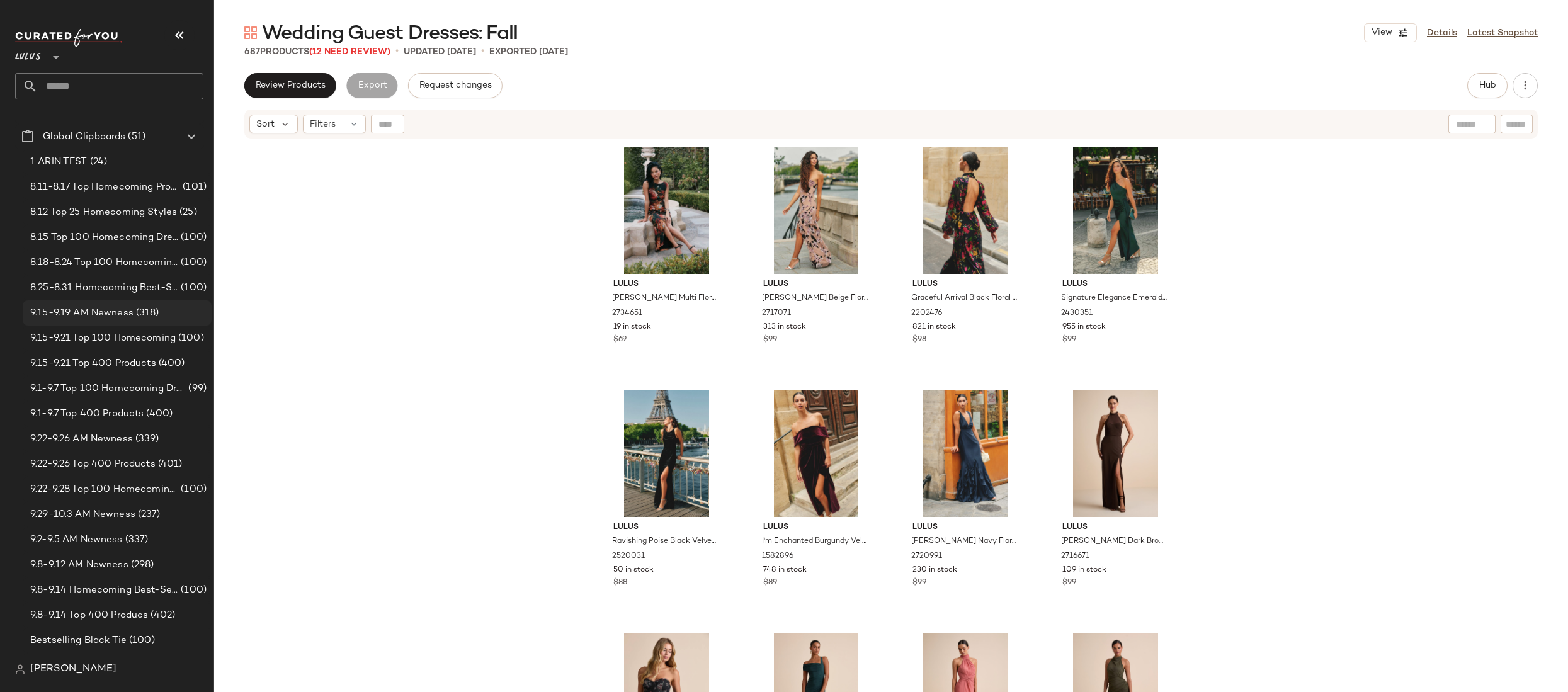
scroll to position [63, 0]
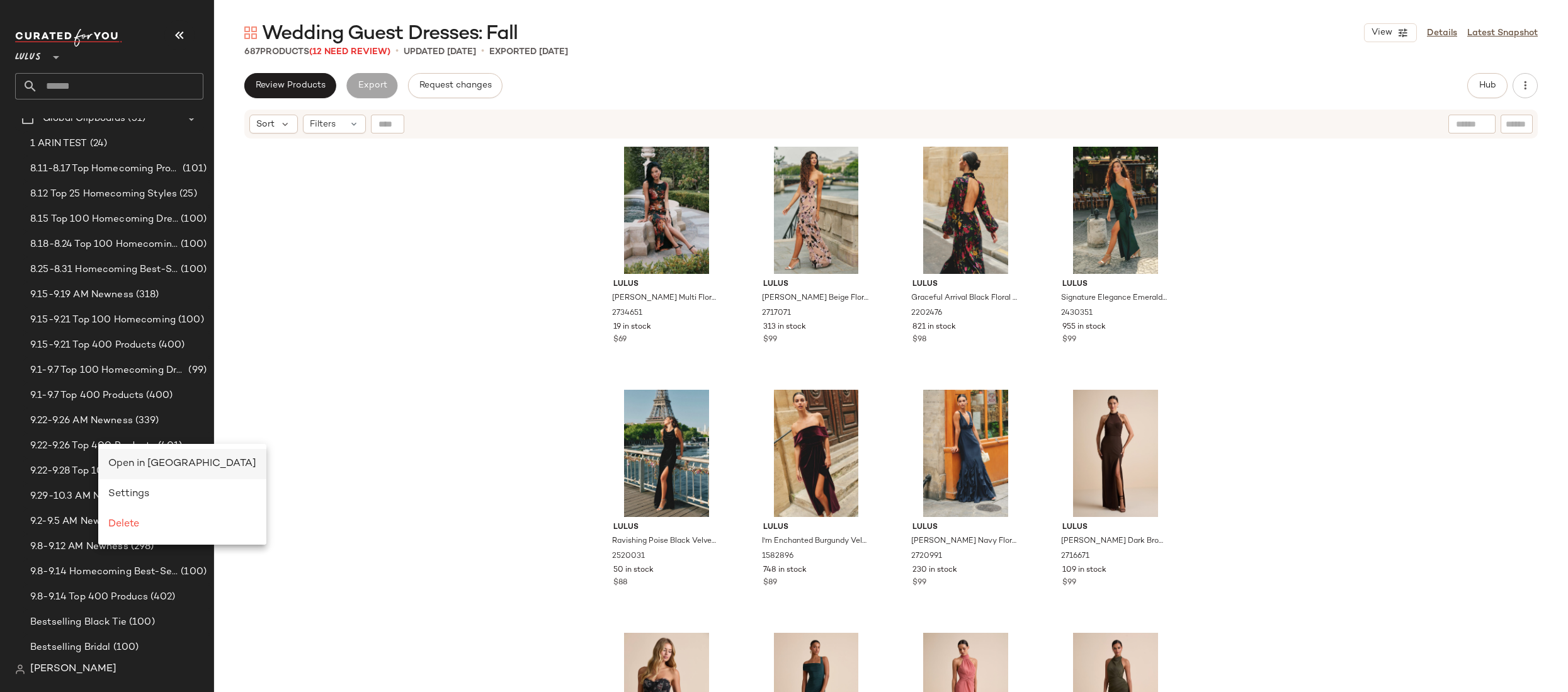
click at [127, 461] on span "Open in [GEOGRAPHIC_DATA]" at bounding box center [182, 464] width 148 height 11
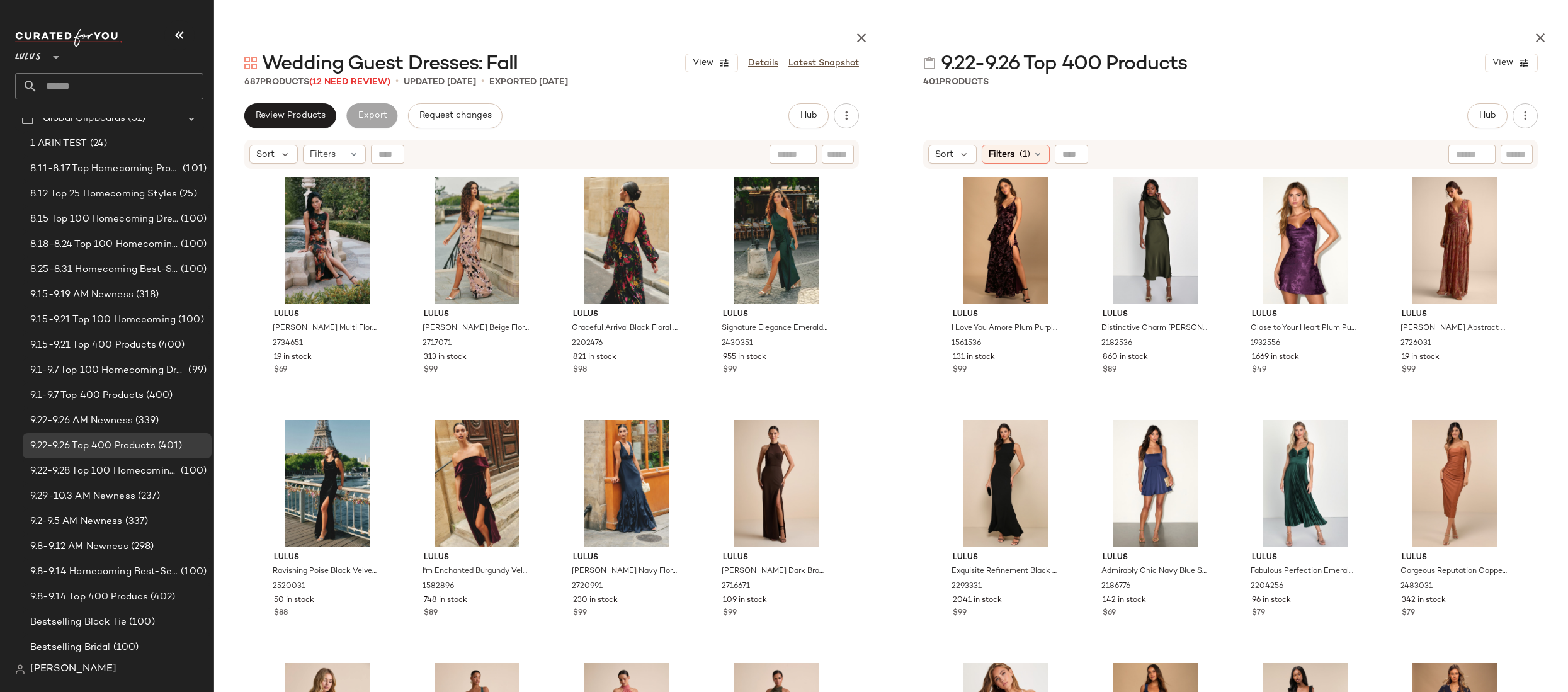
click at [723, 305] on div "Lulus I Love You Amore Plum Purple Floral Velvet Tiered Maxi Dress 1561536 131 …" at bounding box center [1230, 463] width 584 height 581
click at [723, 138] on div "Hub Send for Review External Review Internal Review Cancel Send for Review Revi…" at bounding box center [1230, 413] width 675 height 619
click at [723, 153] on icon at bounding box center [1038, 154] width 10 height 10
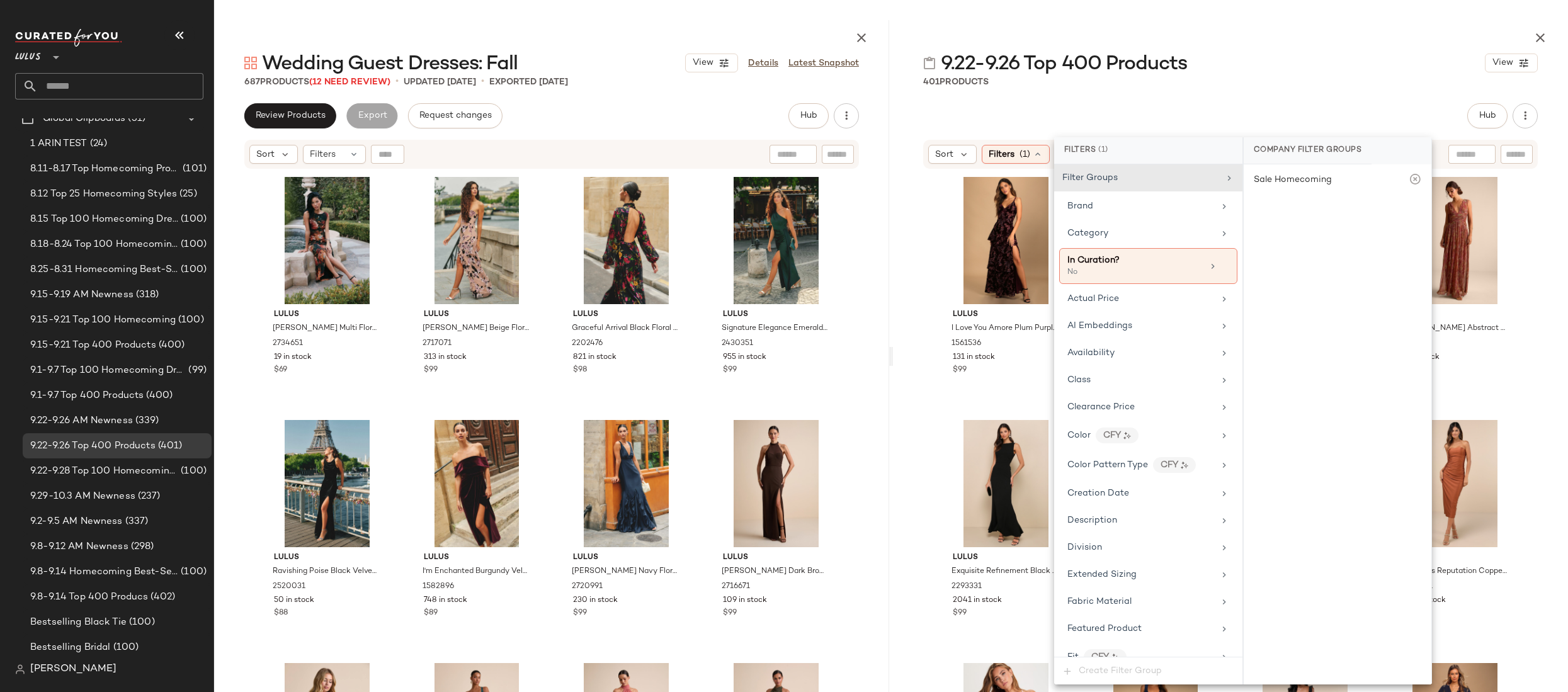
click at [723, 89] on div "9.22-9.26 Top 400 Products View 401 Products Hub Send for Review External Revie…" at bounding box center [1230, 356] width 675 height 672
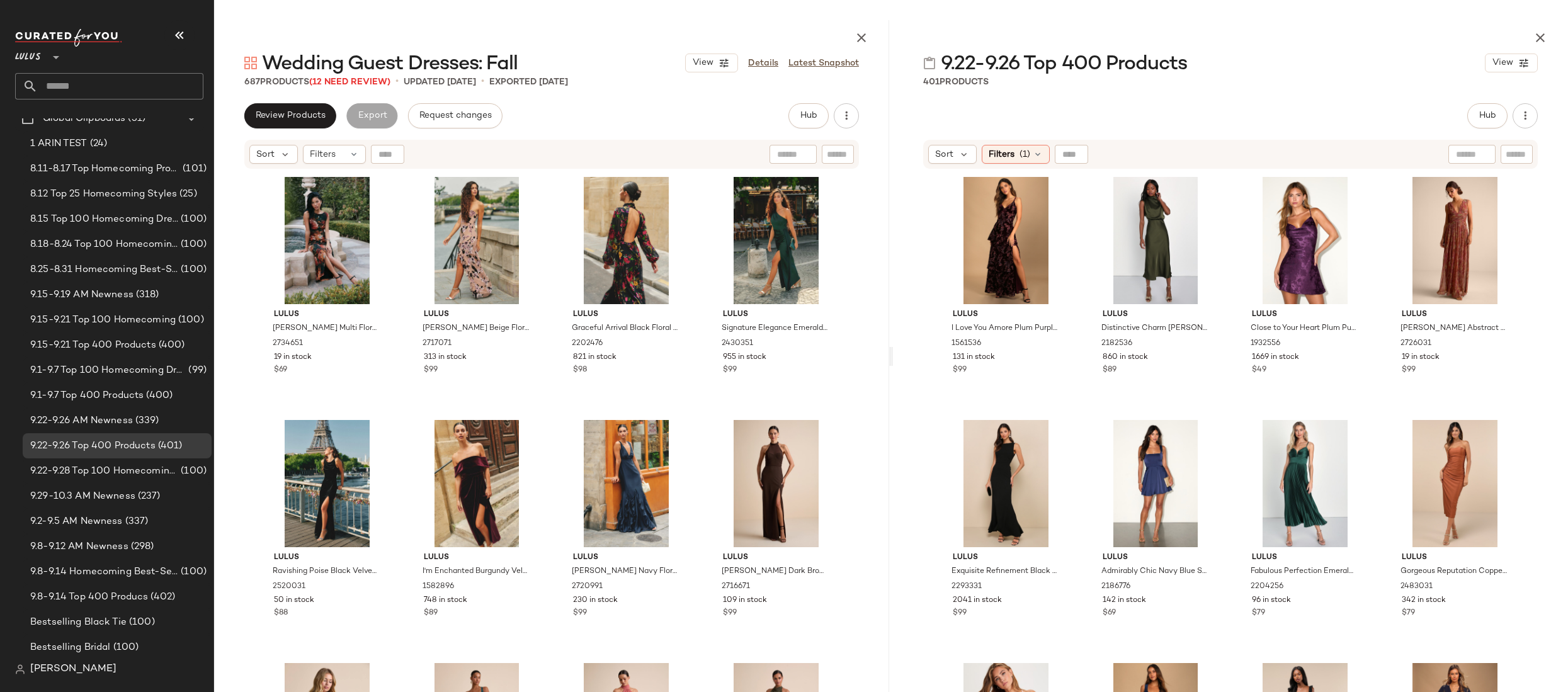
click at [723, 98] on div "9.22-9.26 Top 400 Products View 401 Products Hub Send for Review External Revie…" at bounding box center [1230, 356] width 675 height 672
click at [723, 341] on img "button" at bounding box center [1050, 344] width 8 height 8
click at [723, 344] on img "button" at bounding box center [1500, 344] width 8 height 8
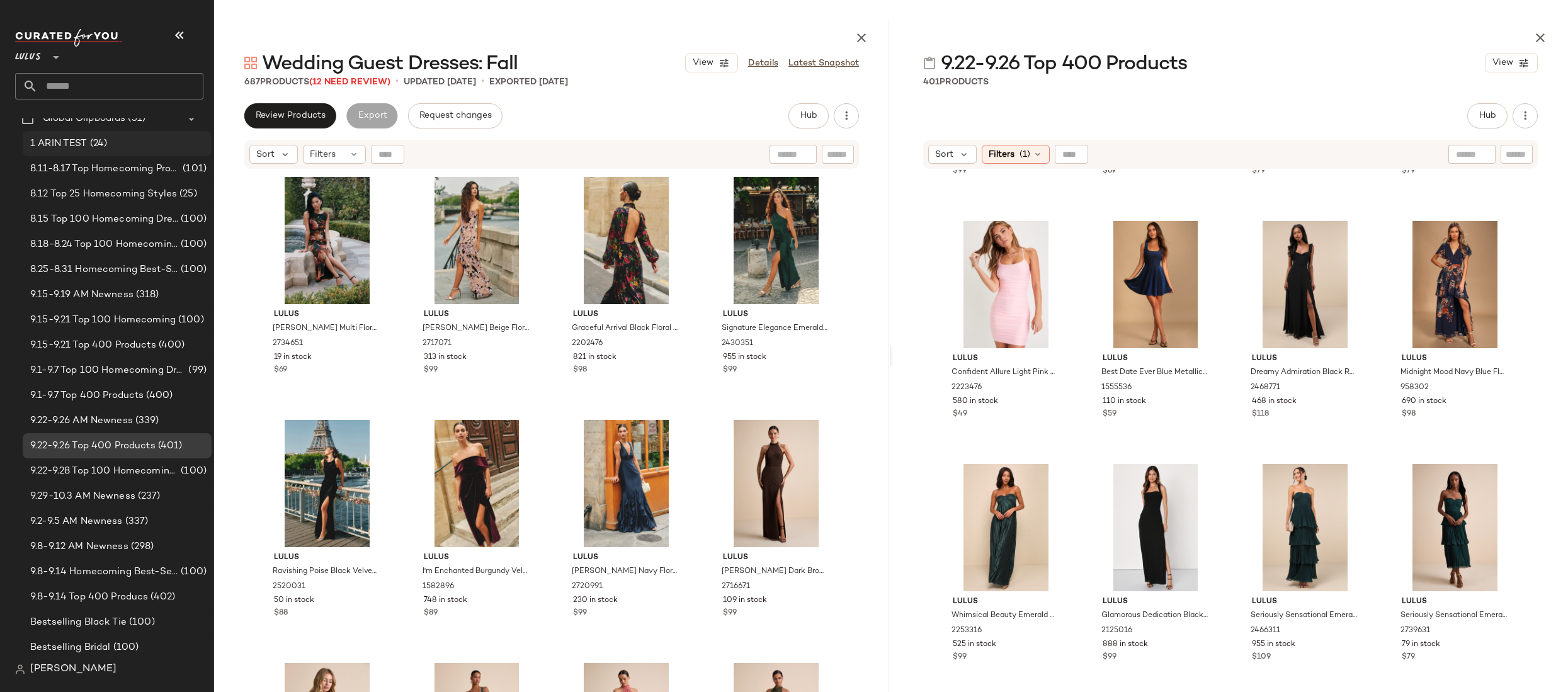
scroll to position [695, 0]
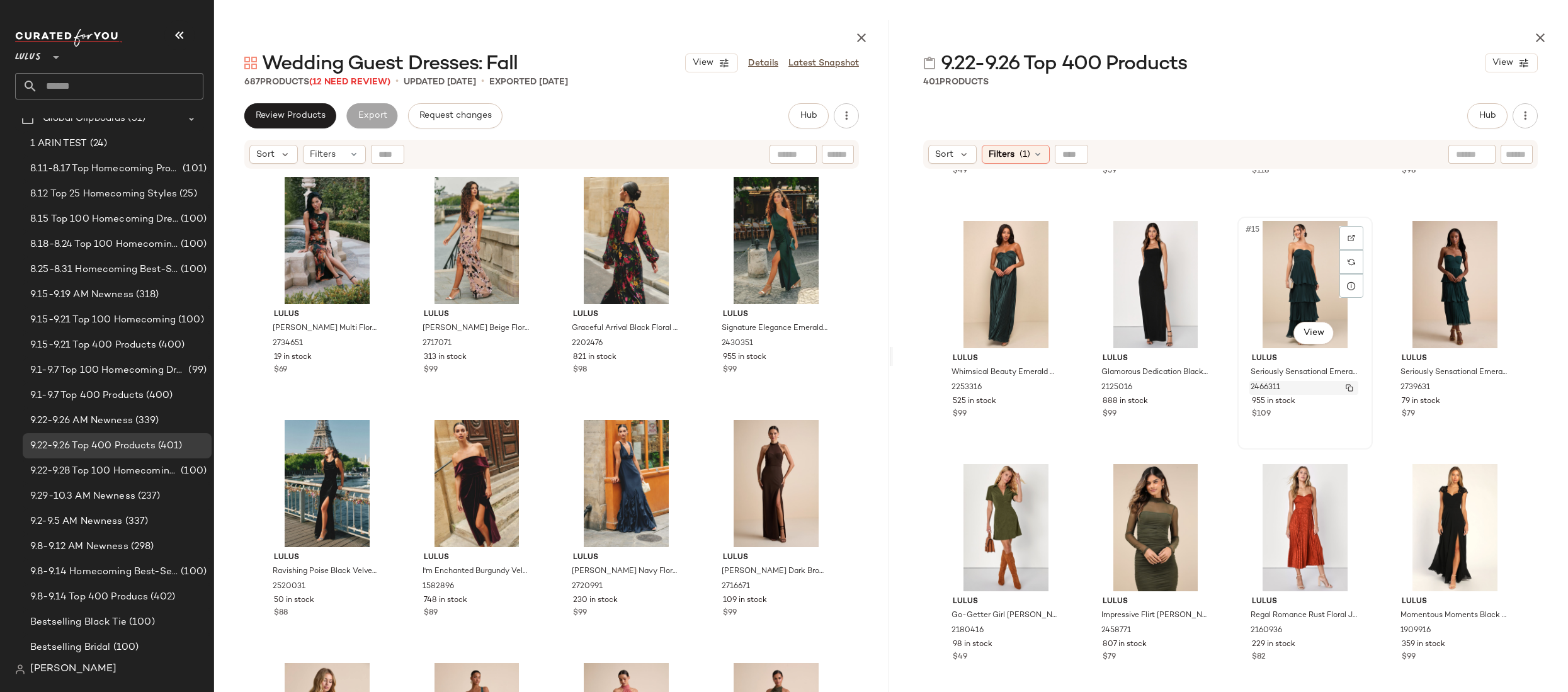
click at [723, 386] on button "button" at bounding box center [1349, 388] width 18 height 11
click at [723, 388] on img "button" at bounding box center [1050, 388] width 8 height 8
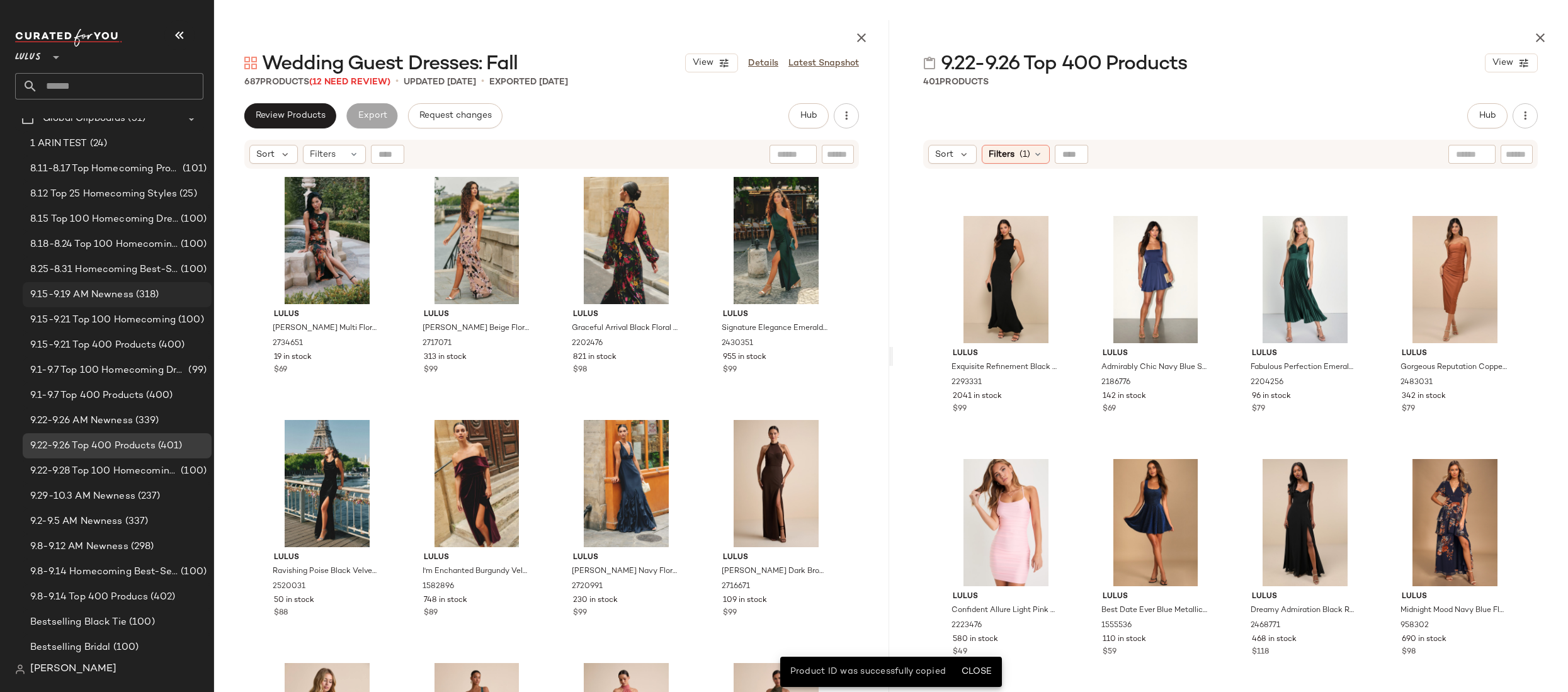
scroll to position [0, 0]
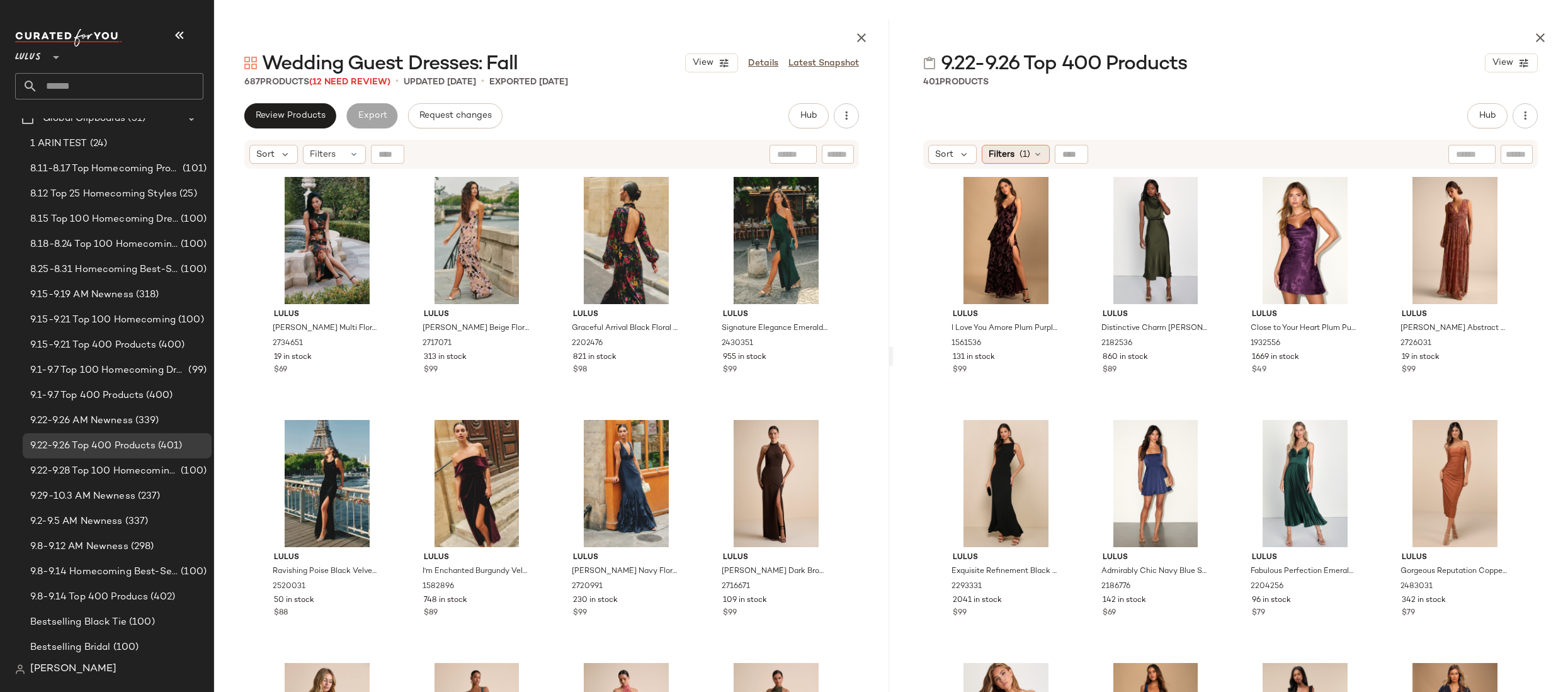
click at [723, 154] on span "Filters" at bounding box center [1001, 154] width 26 height 13
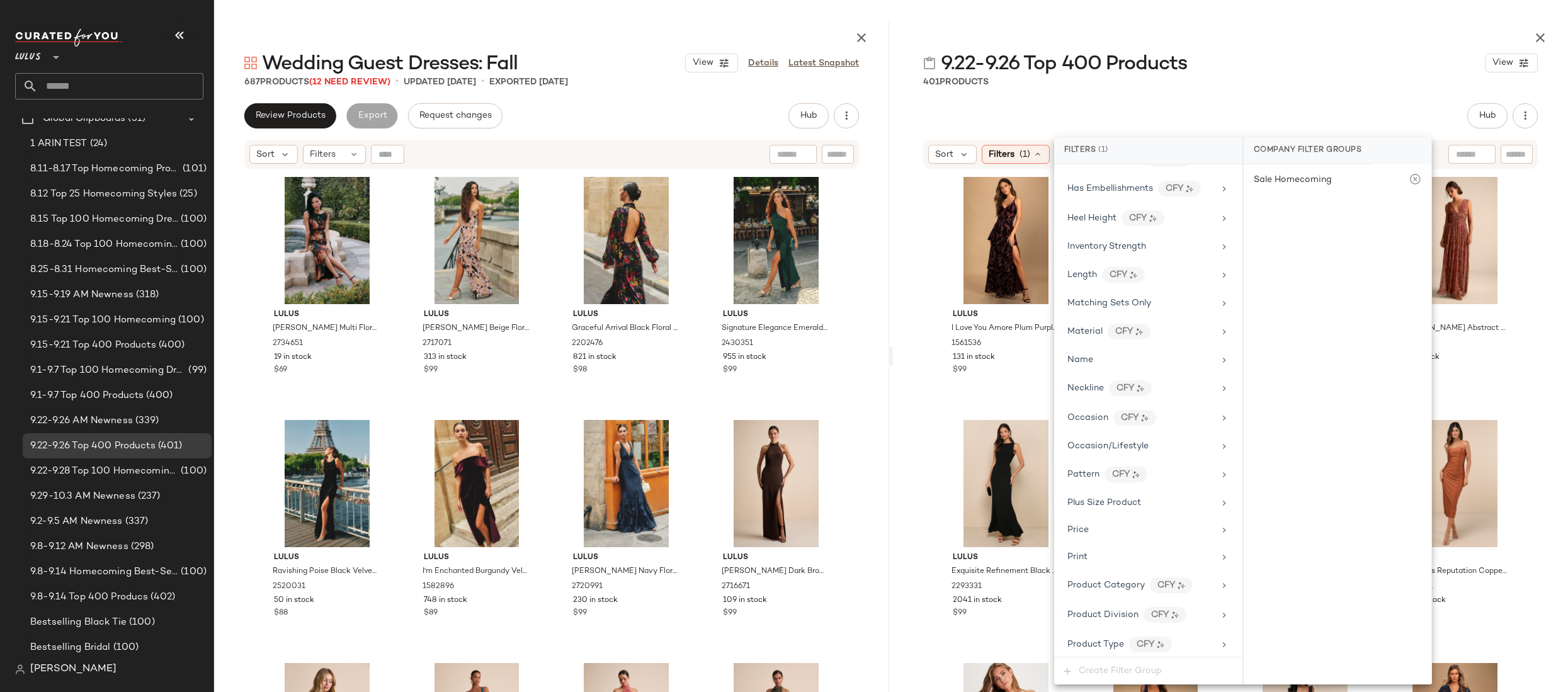
scroll to position [809, 0]
click at [723, 289] on div "Lulus I Love You Amore Plum Purple Floral Velvet Tiered Maxi Dress 1561536 131 …" at bounding box center [1230, 461] width 675 height 583
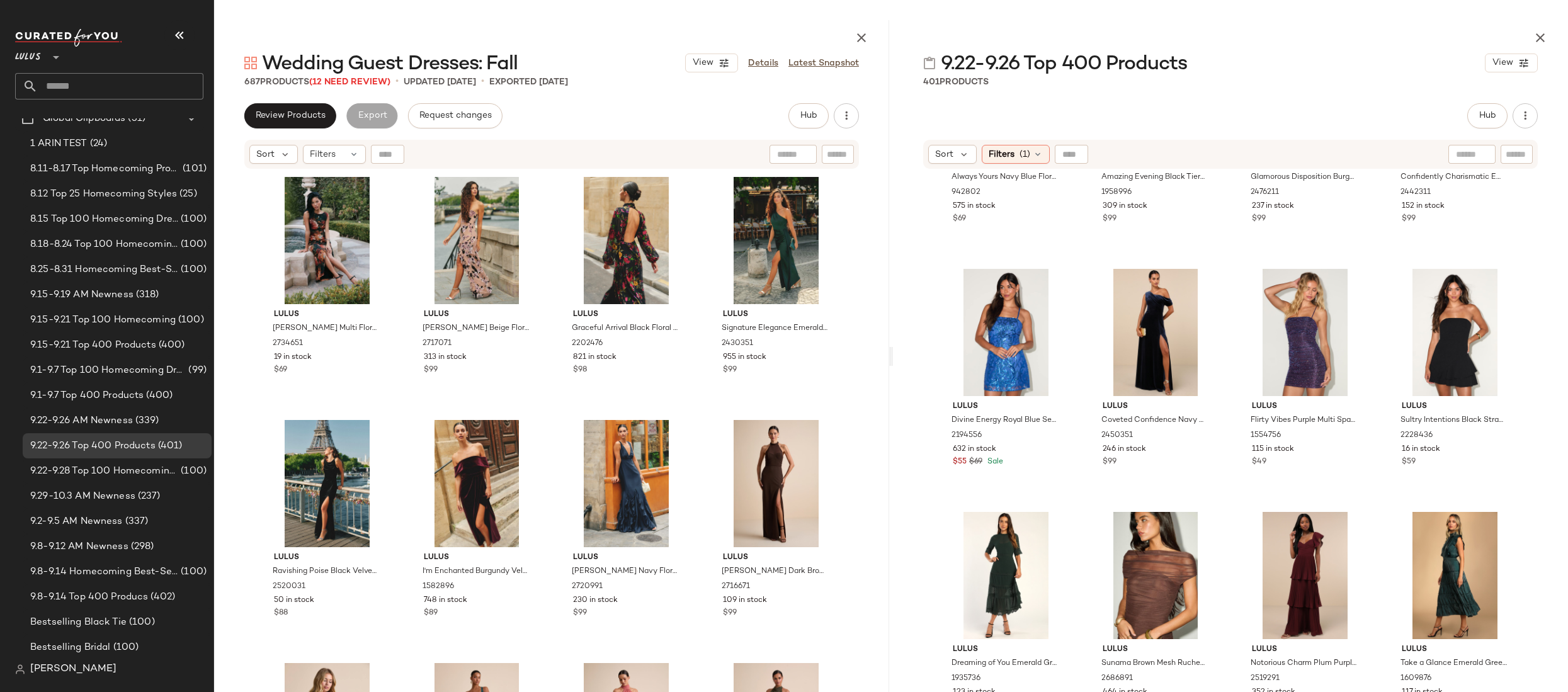
scroll to position [1620, 0]
click at [723, 434] on img "button" at bounding box center [1200, 436] width 8 height 8
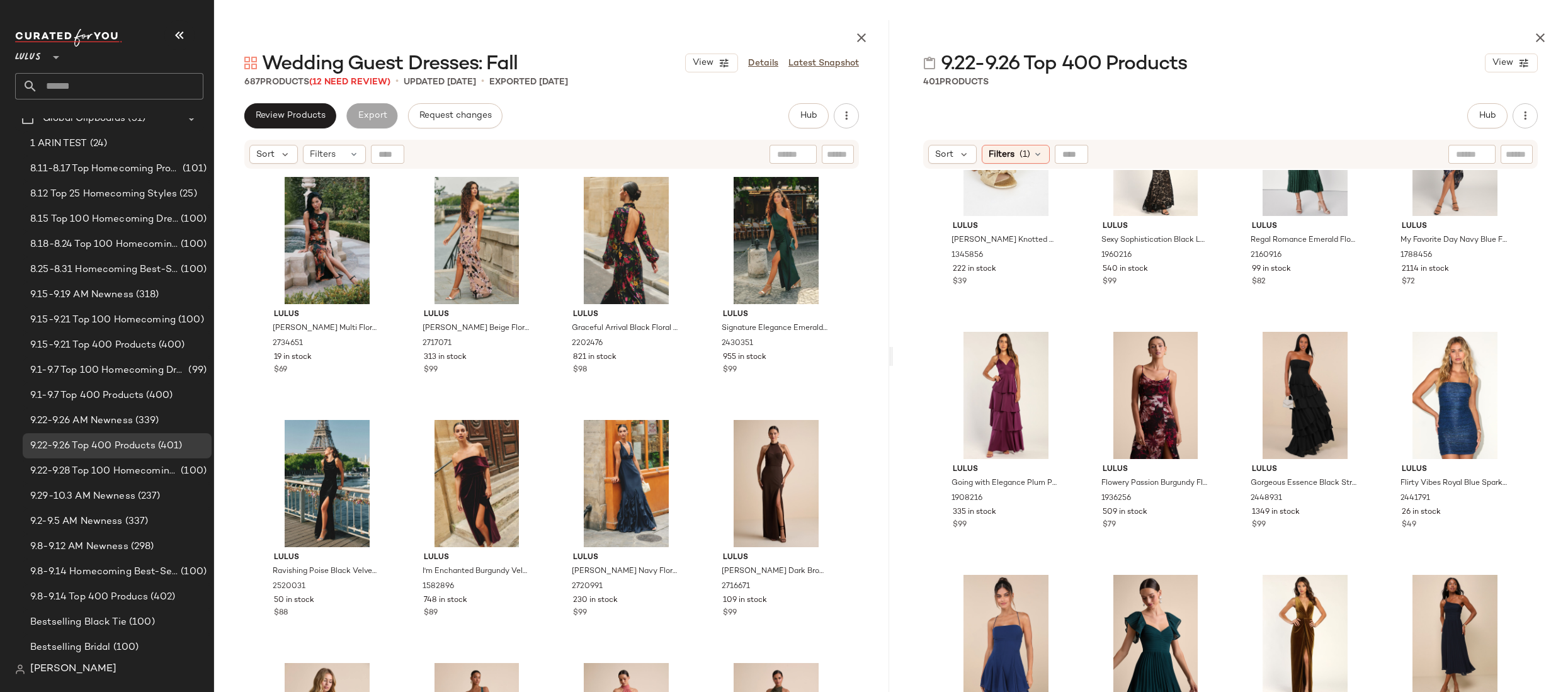
scroll to position [3261, 0]
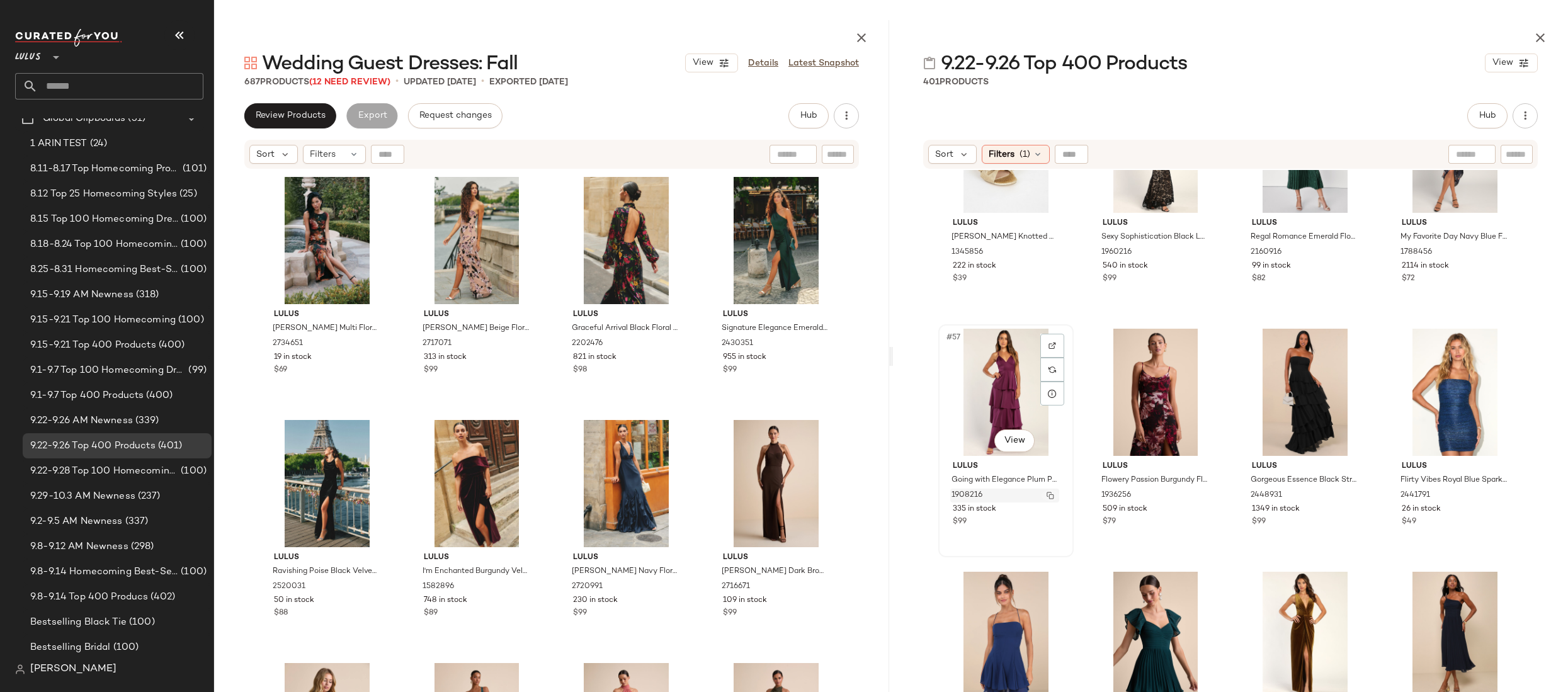
click at [723, 496] on img "button" at bounding box center [1050, 496] width 8 height 8
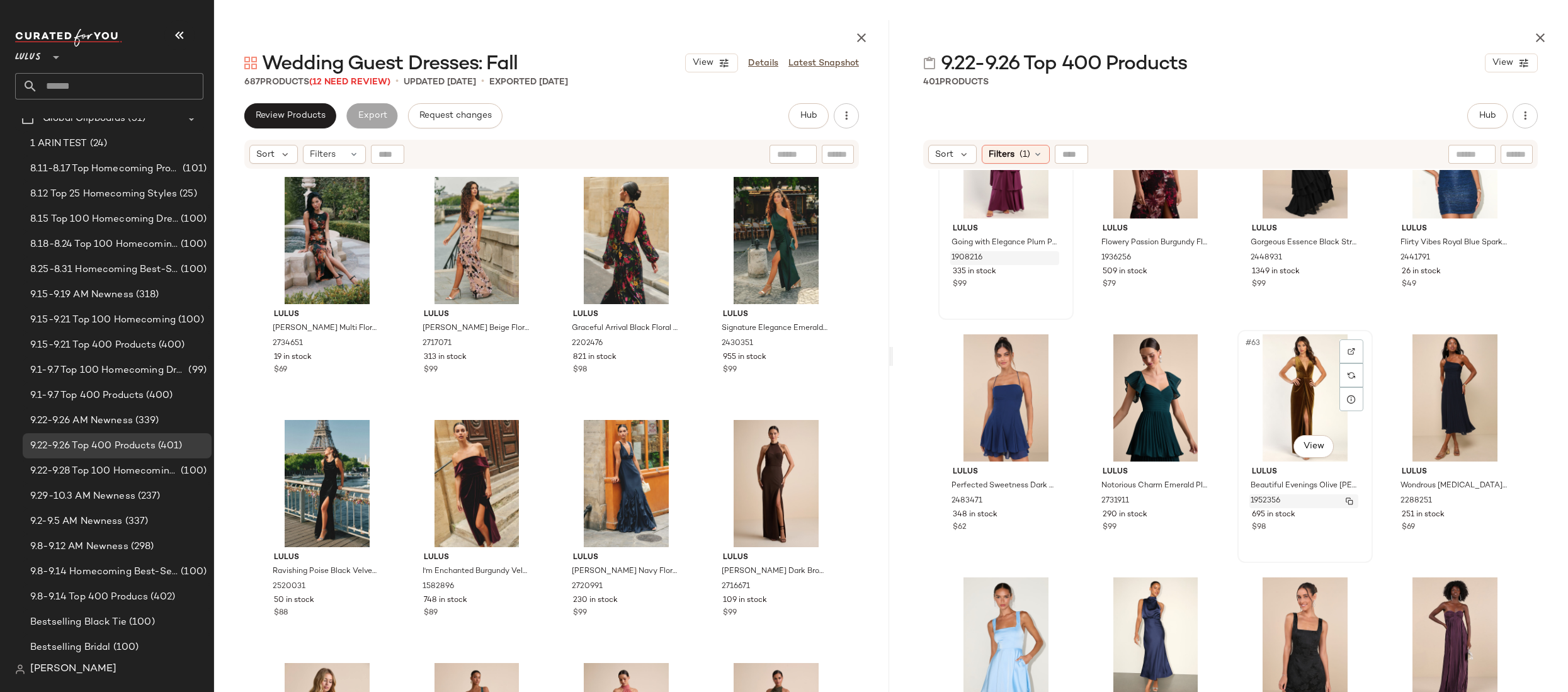
click at [723, 500] on img "button" at bounding box center [1350, 501] width 8 height 8
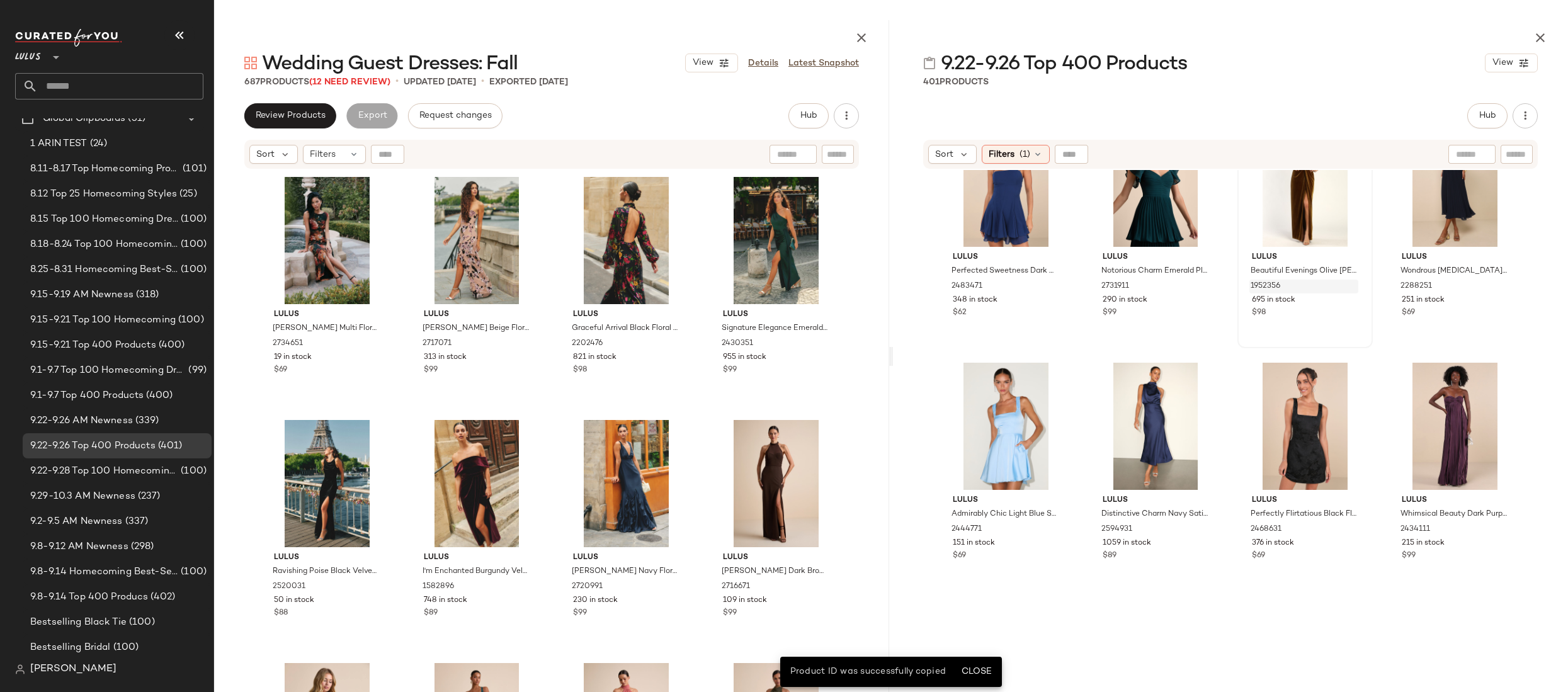
scroll to position [3721, 0]
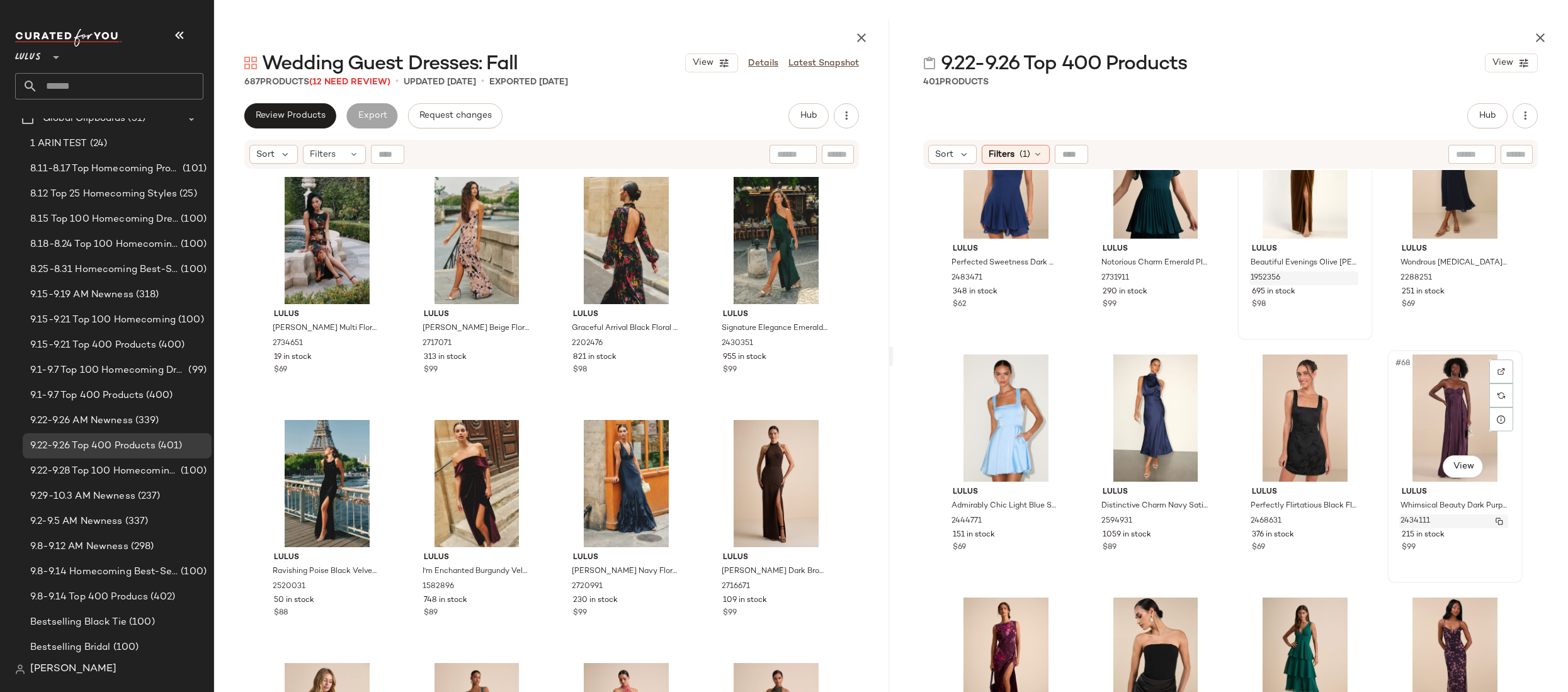
click at [723, 507] on img "button" at bounding box center [1500, 522] width 8 height 8
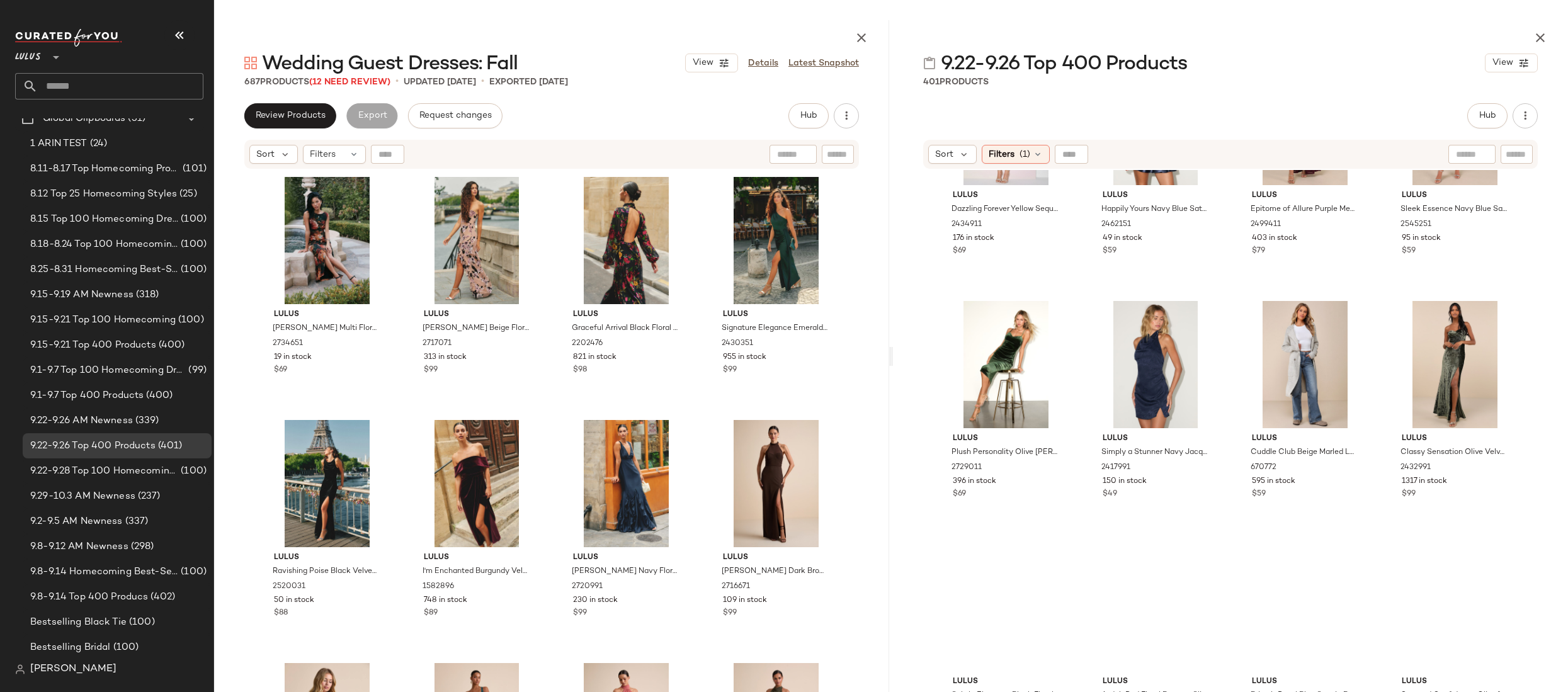
scroll to position [5482, 0]
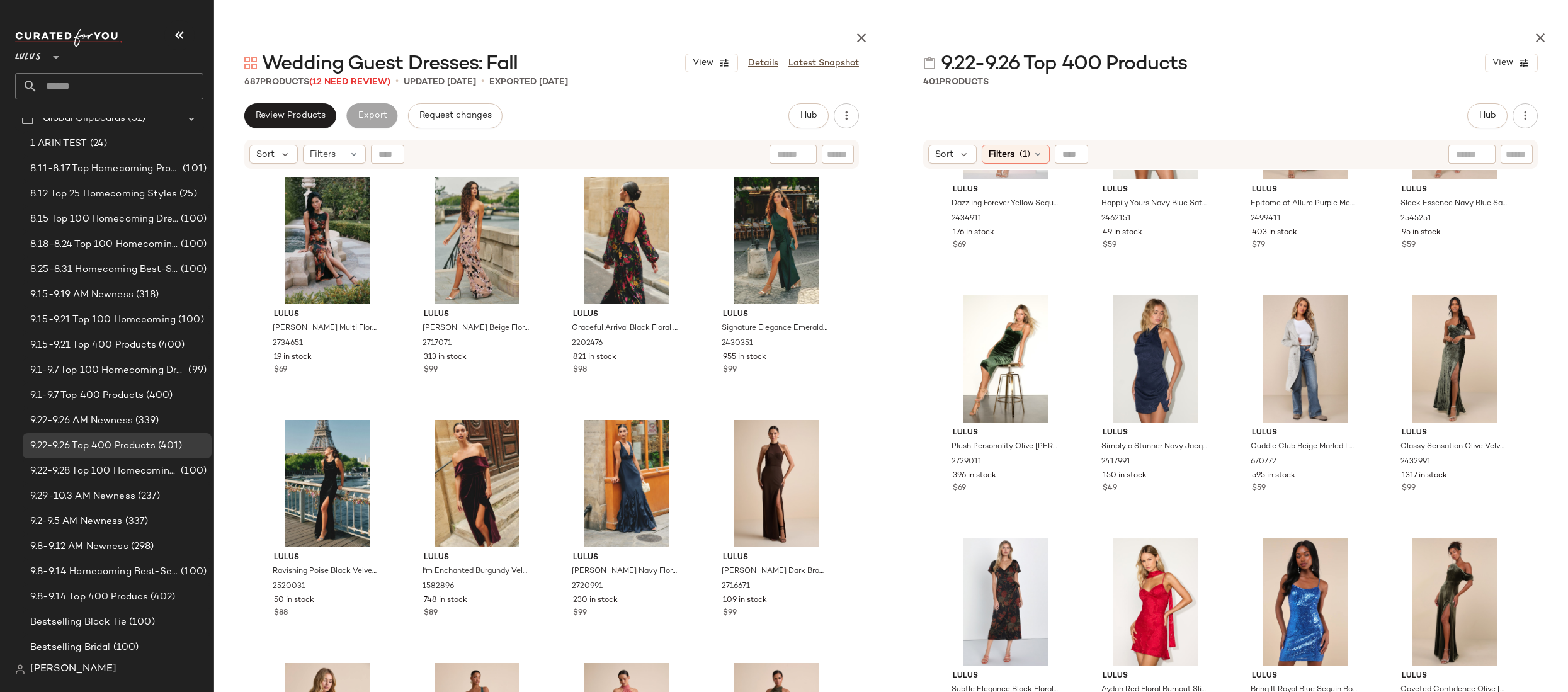
click at [723, 476] on div "Lulus Dazzling Forever Yellow Sequin Beaded Bodycon Mini Dress 2434911 176 in s…" at bounding box center [1230, 461] width 675 height 583
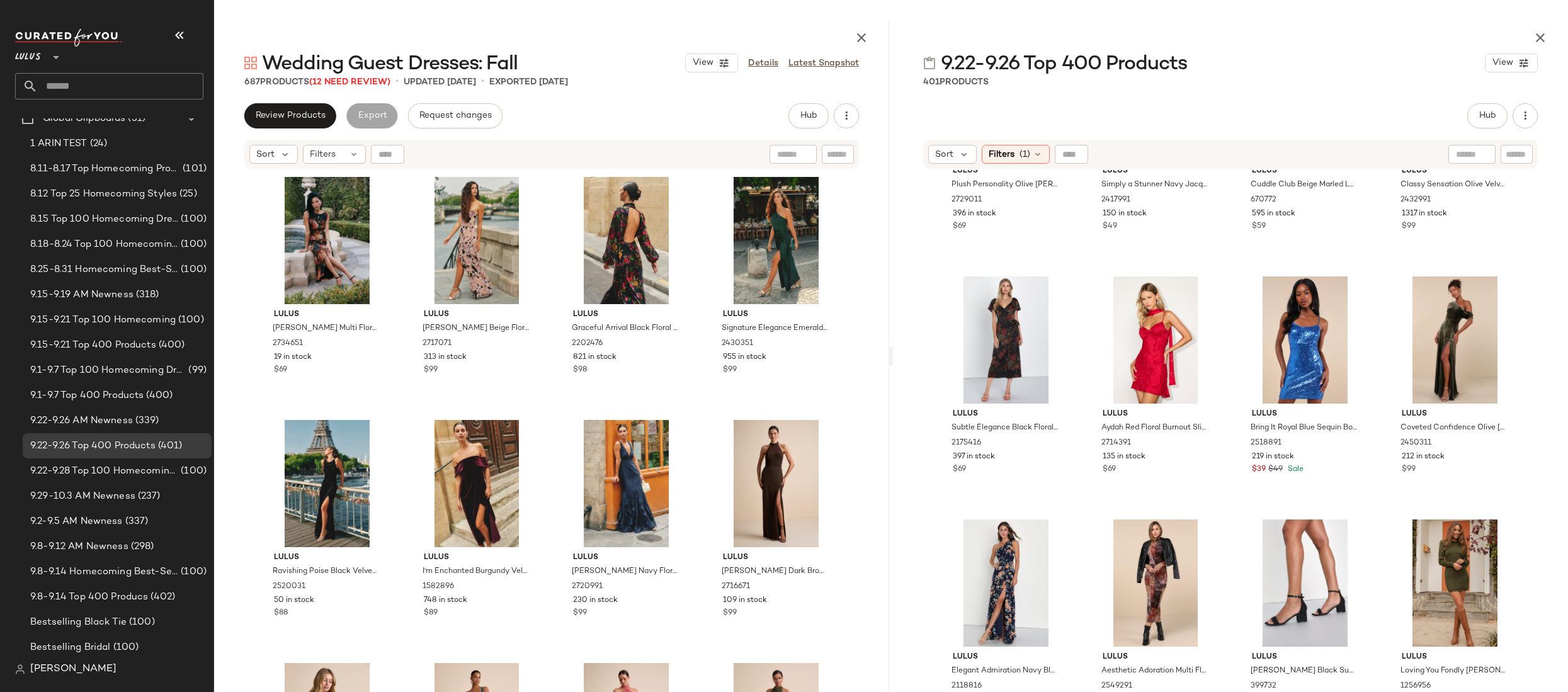
scroll to position [5767, 0]
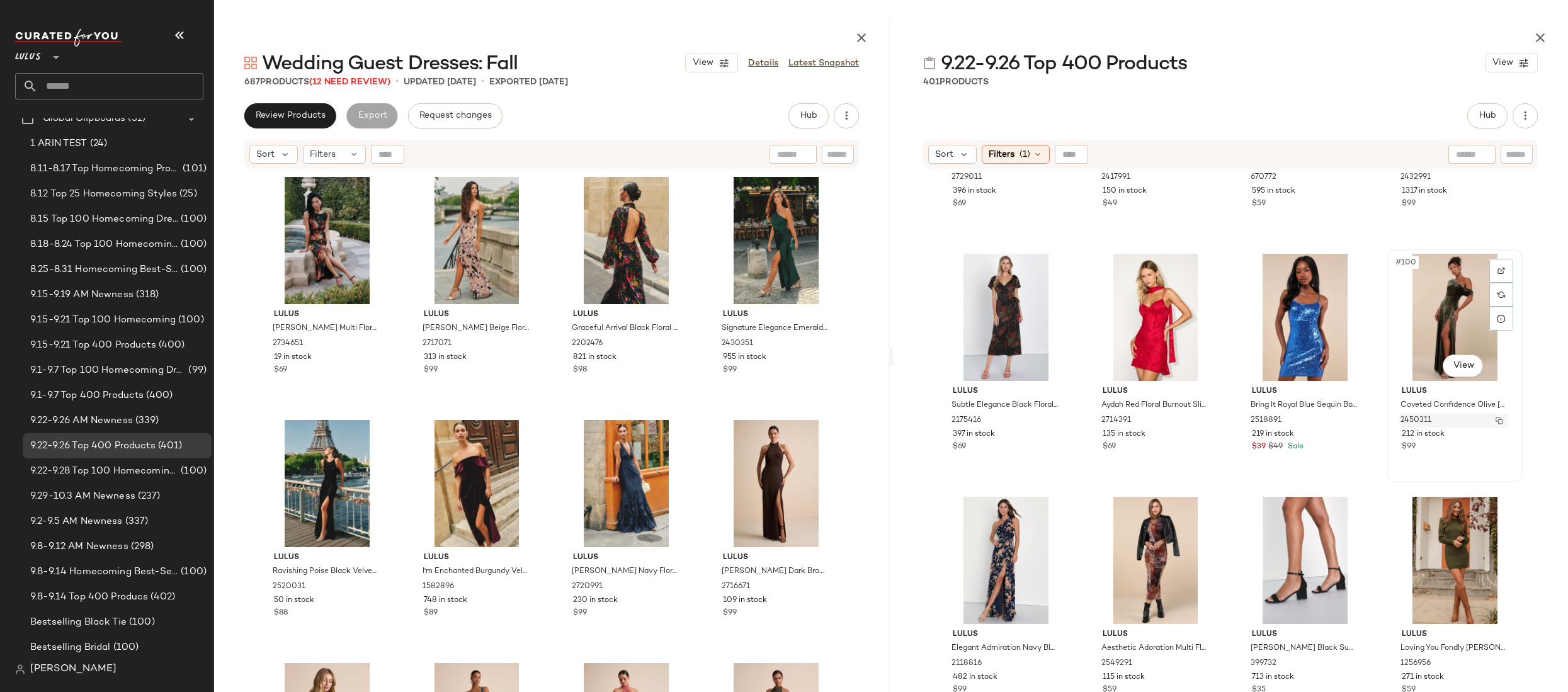
click at [723, 421] on img "button" at bounding box center [1500, 421] width 8 height 8
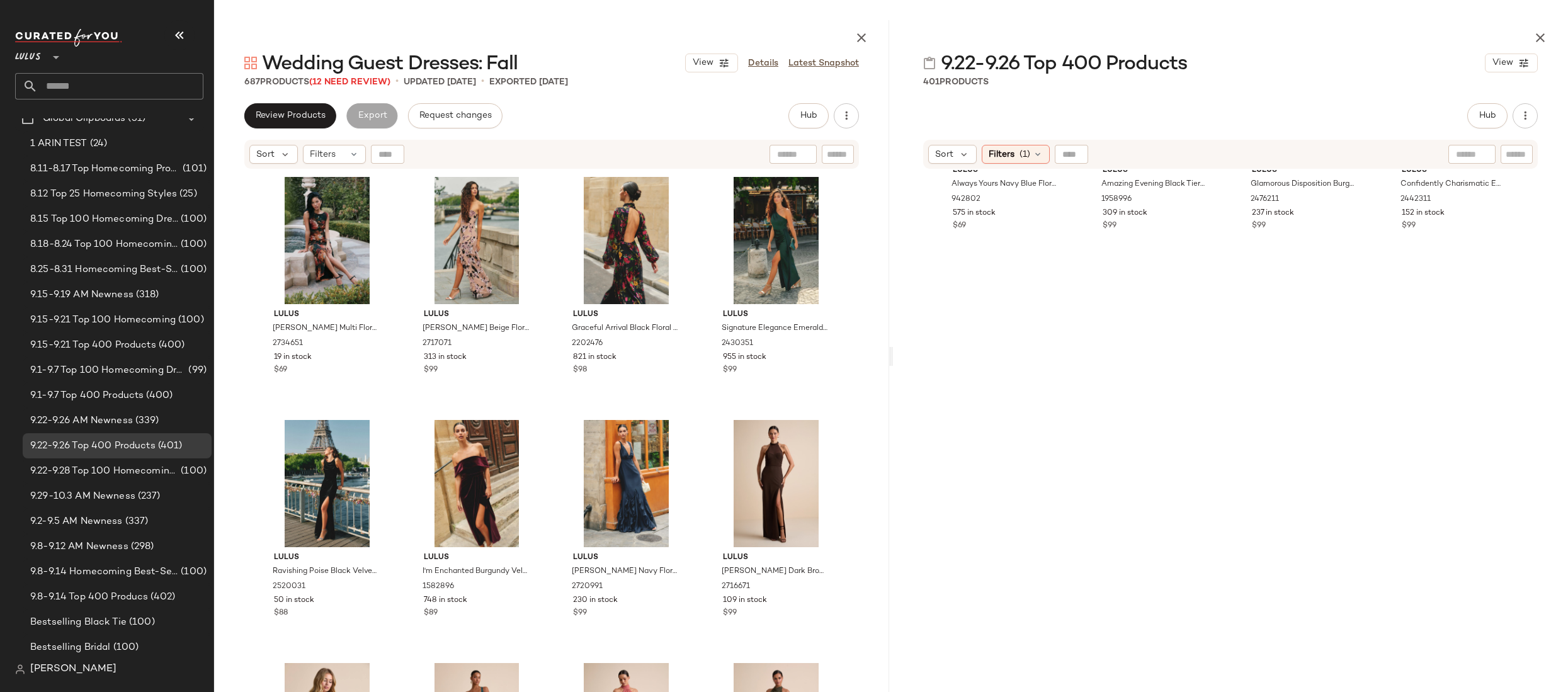
scroll to position [0, 0]
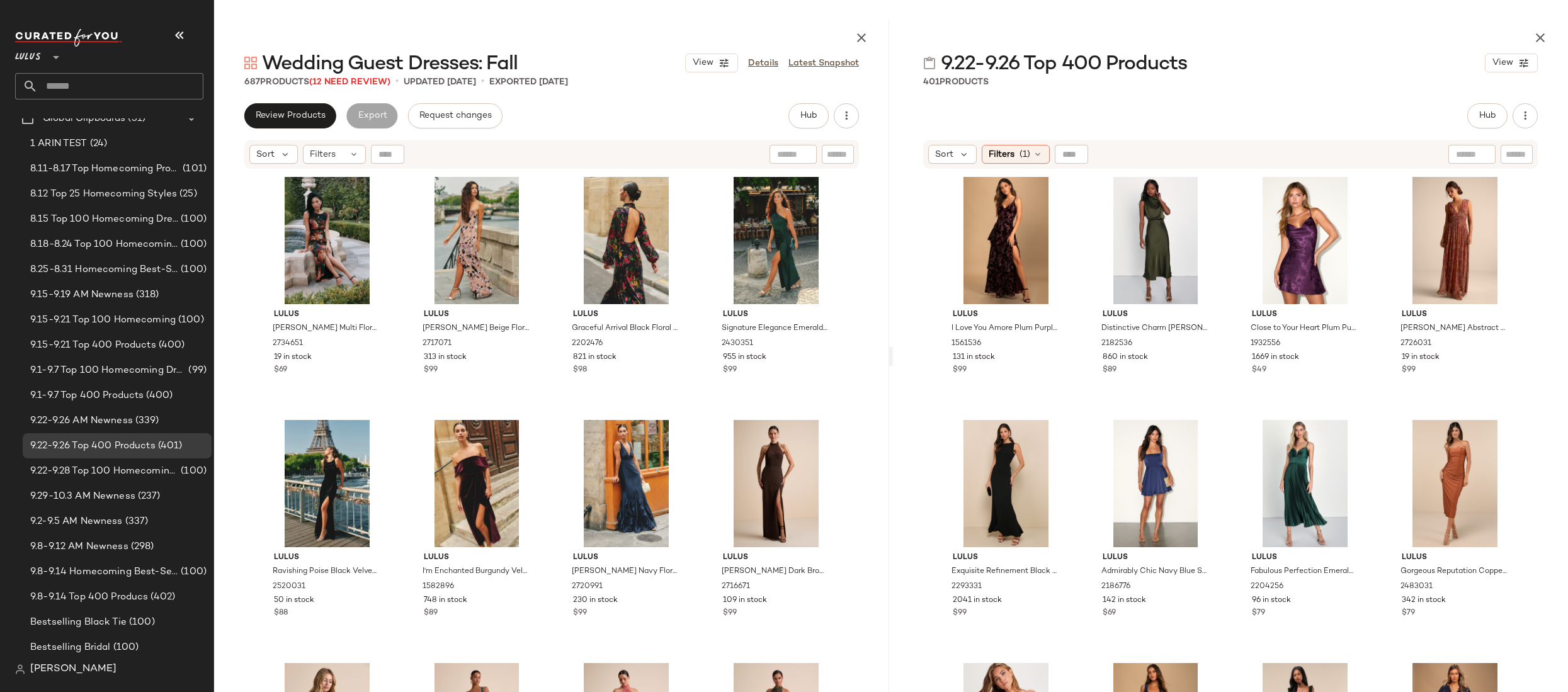
click at [723, 243] on div "Lulus I Love You Amore Plum Purple Floral Velvet Tiered Maxi Dress 1561536 131 …" at bounding box center [1230, 461] width 675 height 583
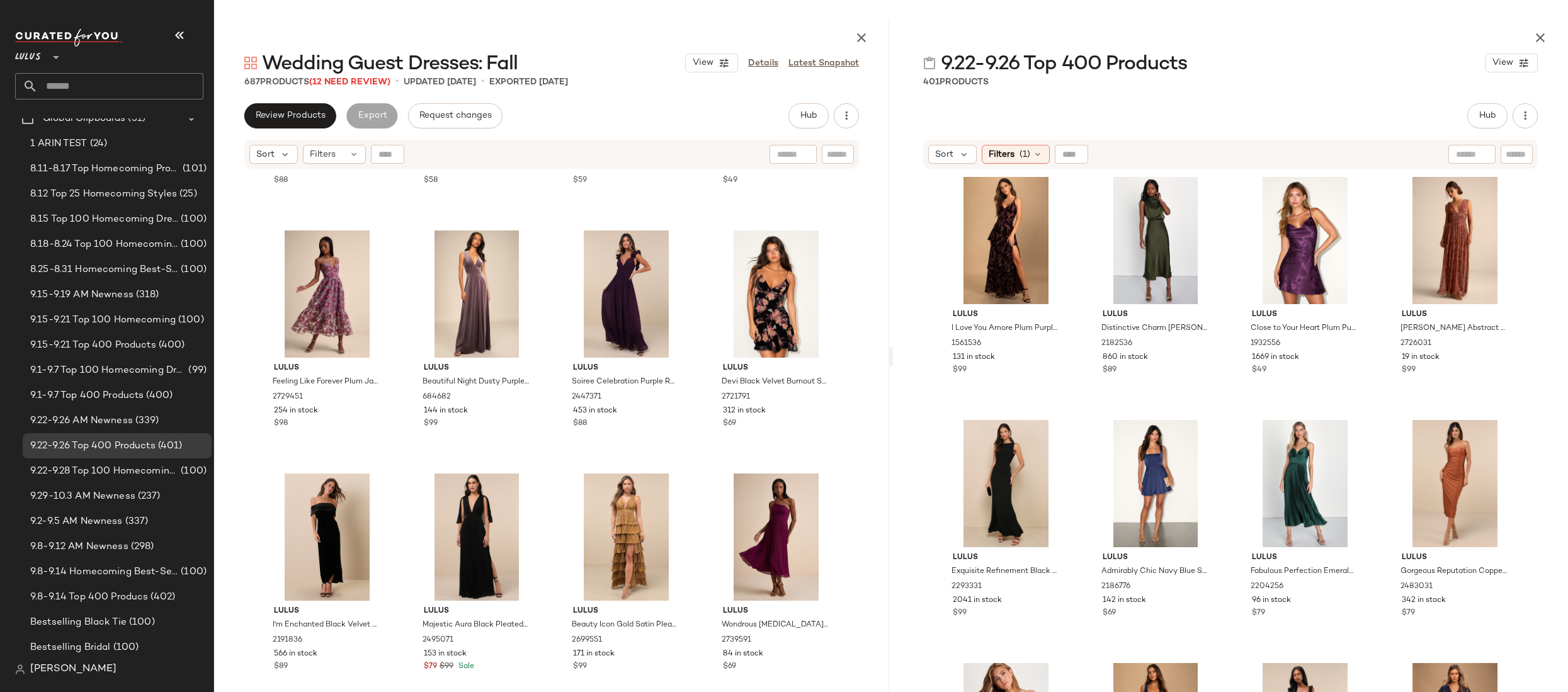
scroll to position [3509, 0]
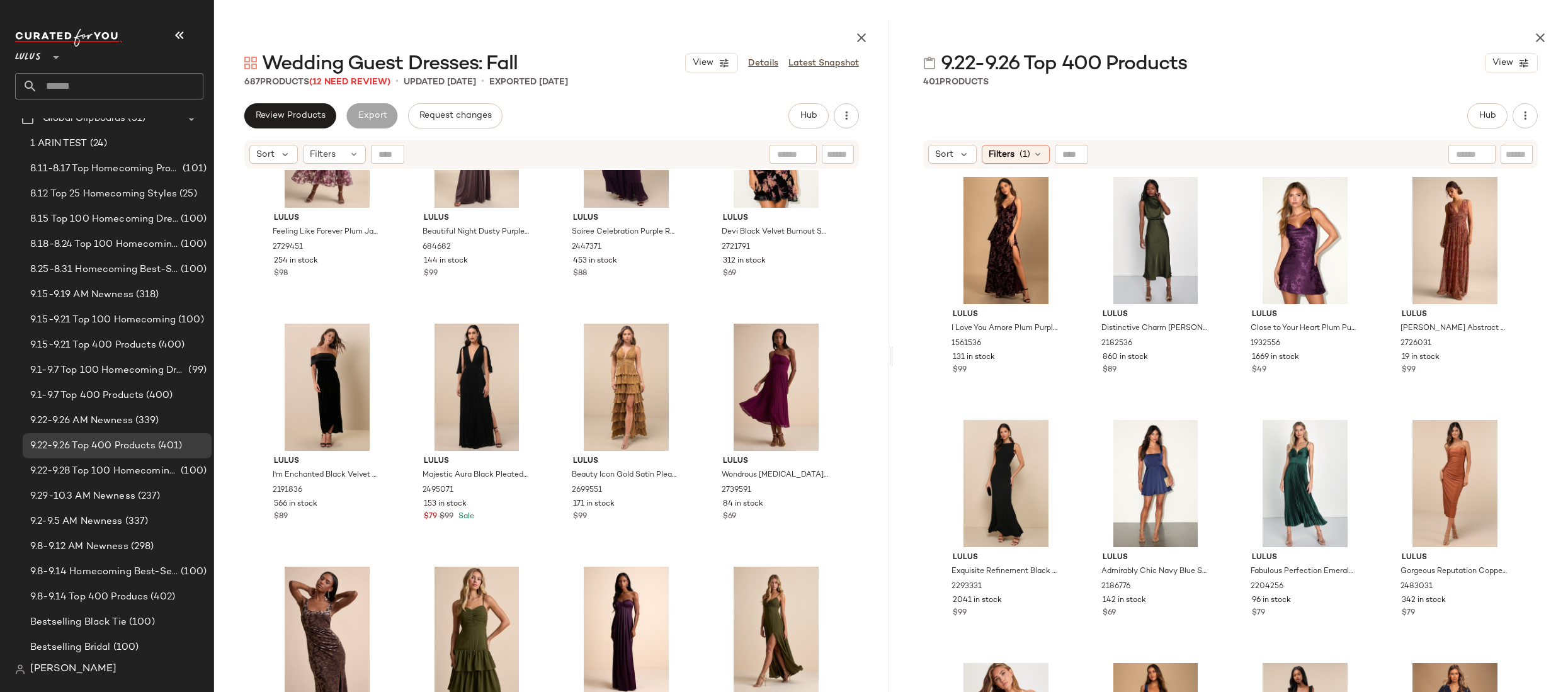
click at [74, 88] on input "text" at bounding box center [120, 86] width 166 height 27
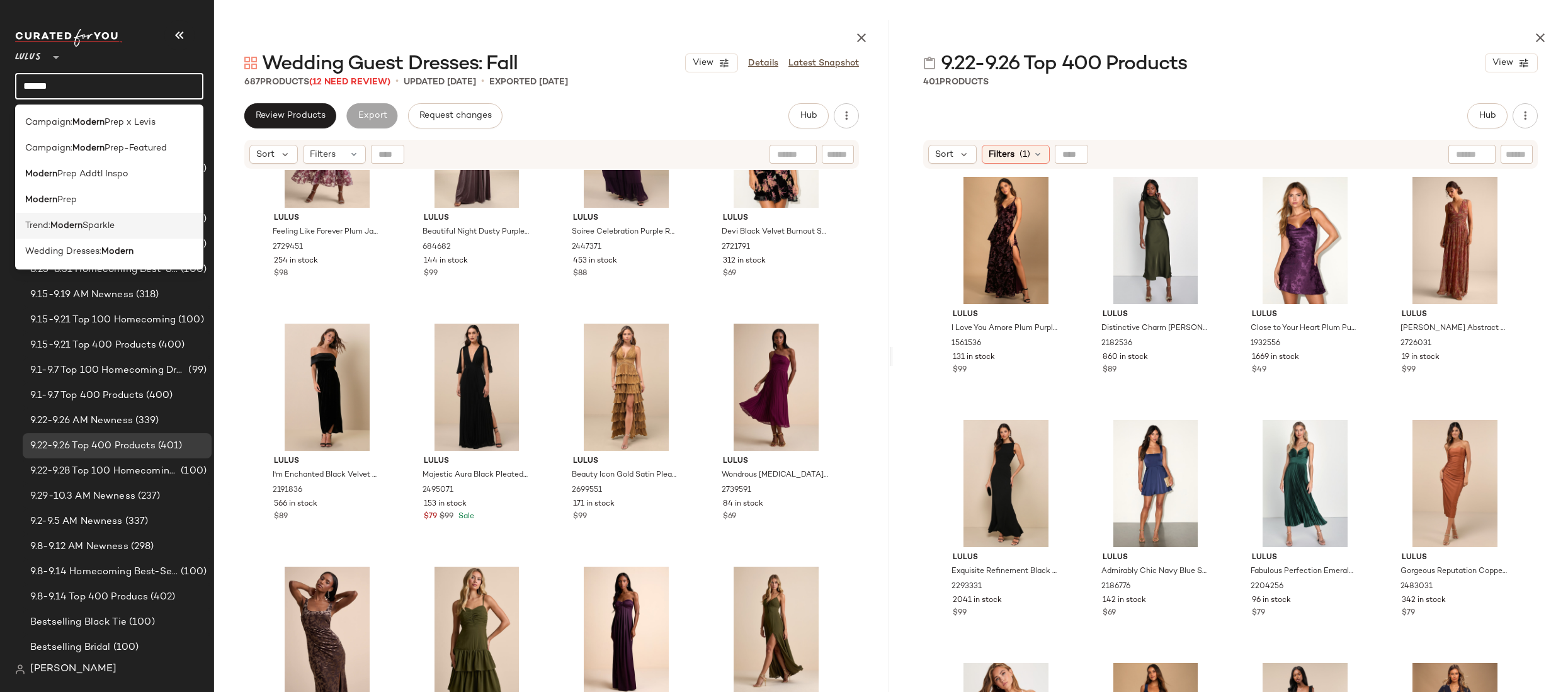
type input "******"
click at [77, 231] on b "Modern" at bounding box center [66, 225] width 32 height 13
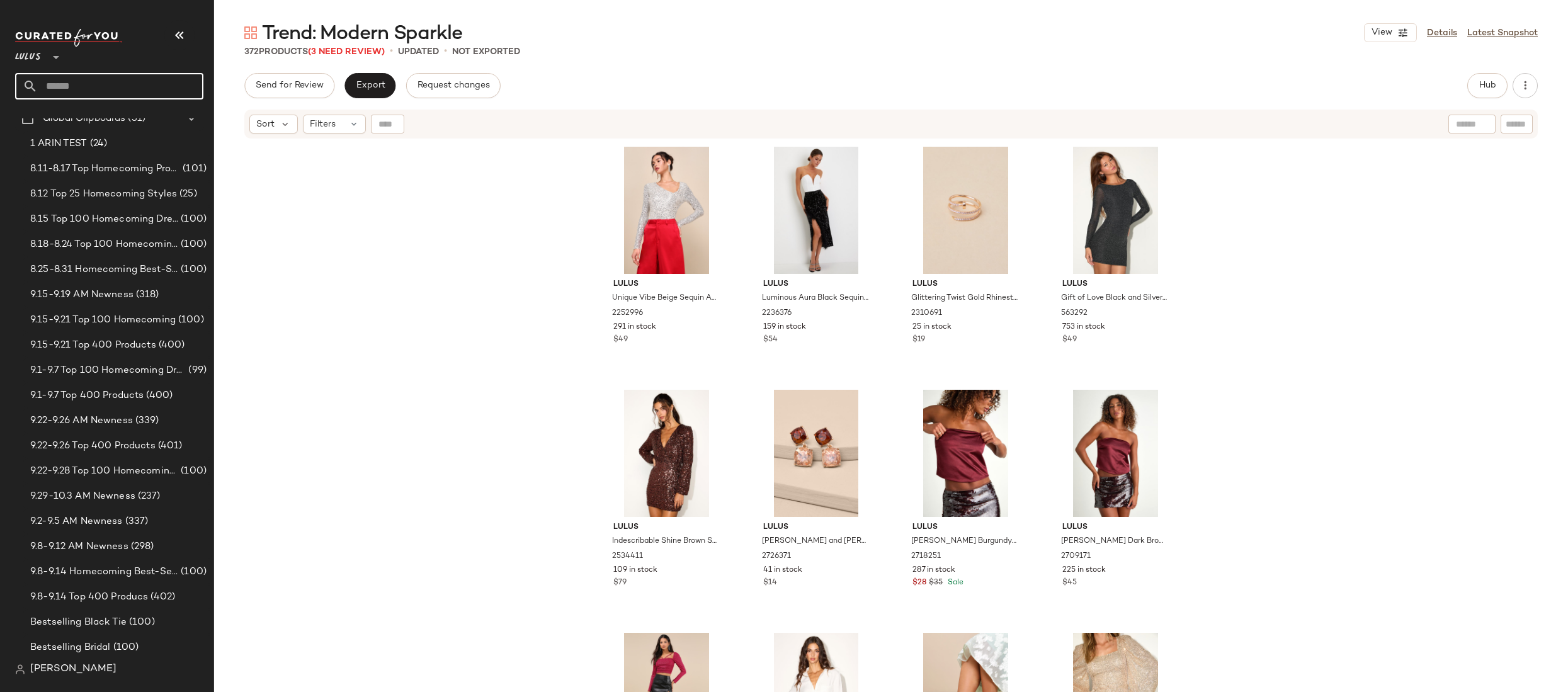
click at [90, 89] on input "text" at bounding box center [120, 86] width 166 height 27
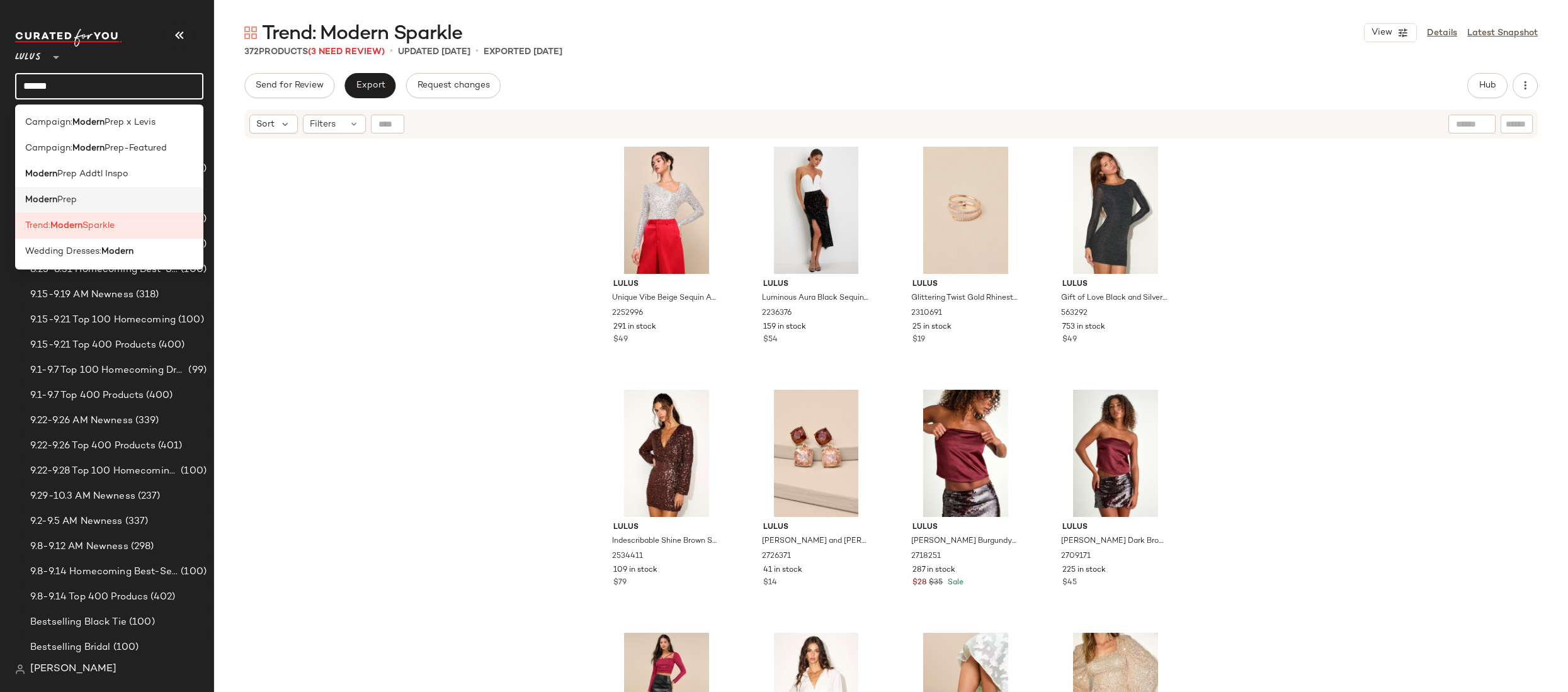
type input "******"
click at [68, 197] on span "Prep" at bounding box center [66, 199] width 20 height 13
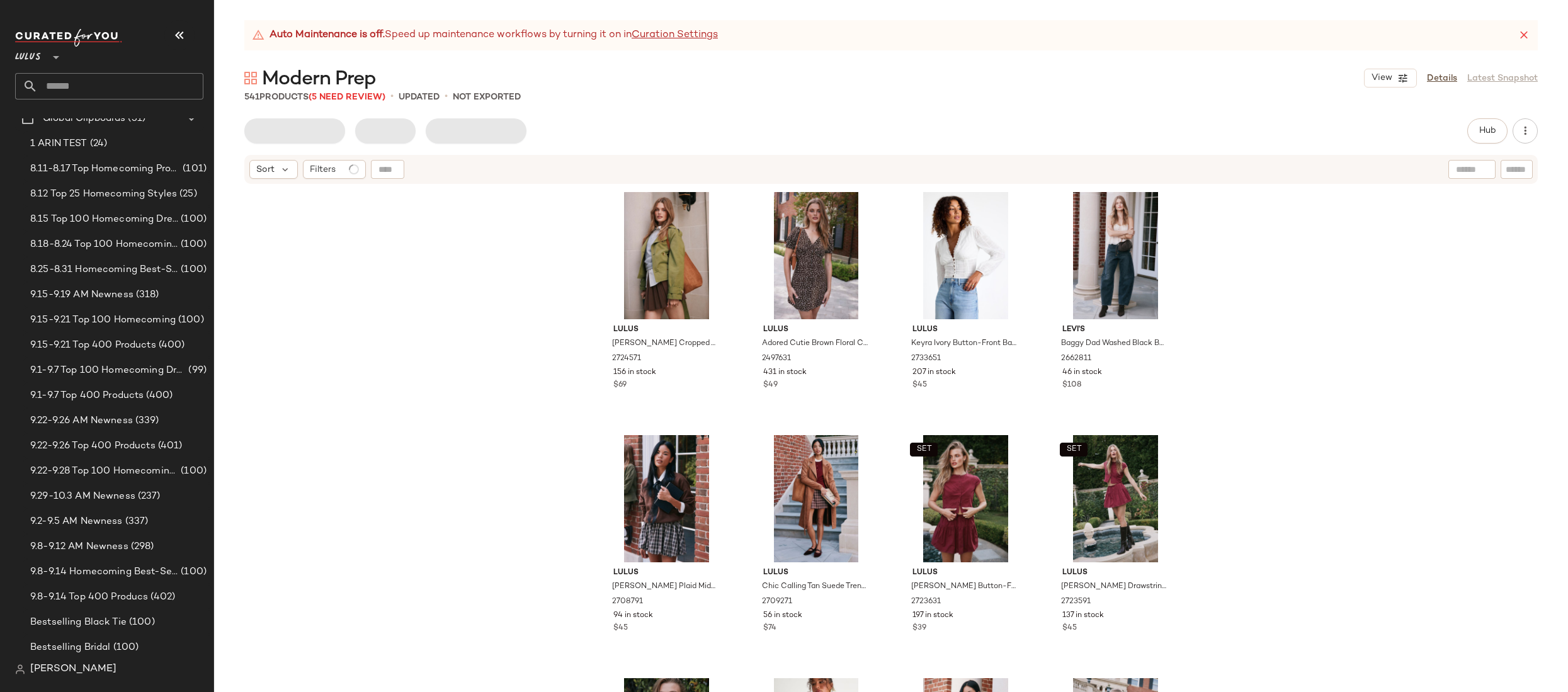
click at [490, 299] on div "Lulus [PERSON_NAME] Cropped Trench Coat 2724571 156 in stock $69 Lulus Adored C…" at bounding box center [891, 454] width 1354 height 539
click at [723, 131] on span "Hub" at bounding box center [1487, 131] width 18 height 10
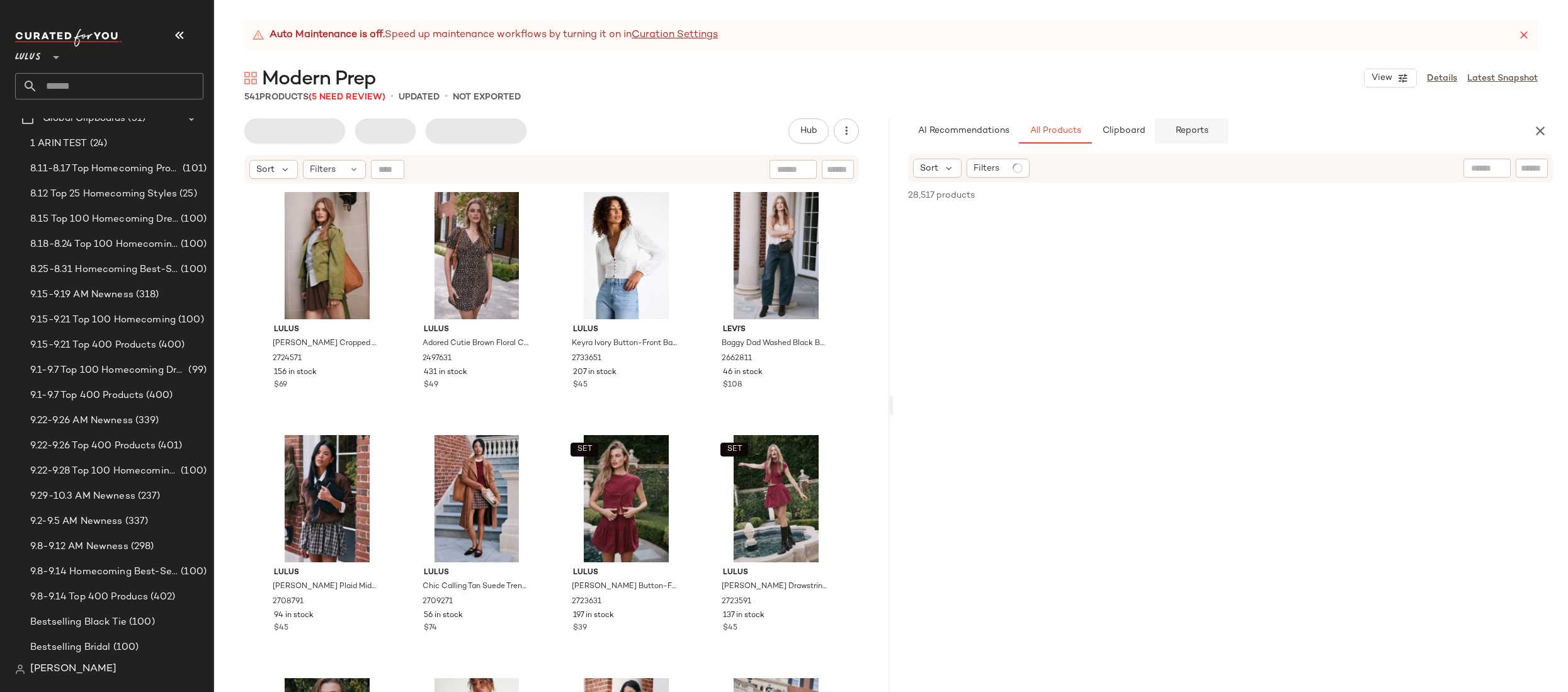
click at [723, 134] on span "Reports" at bounding box center [1191, 131] width 34 height 10
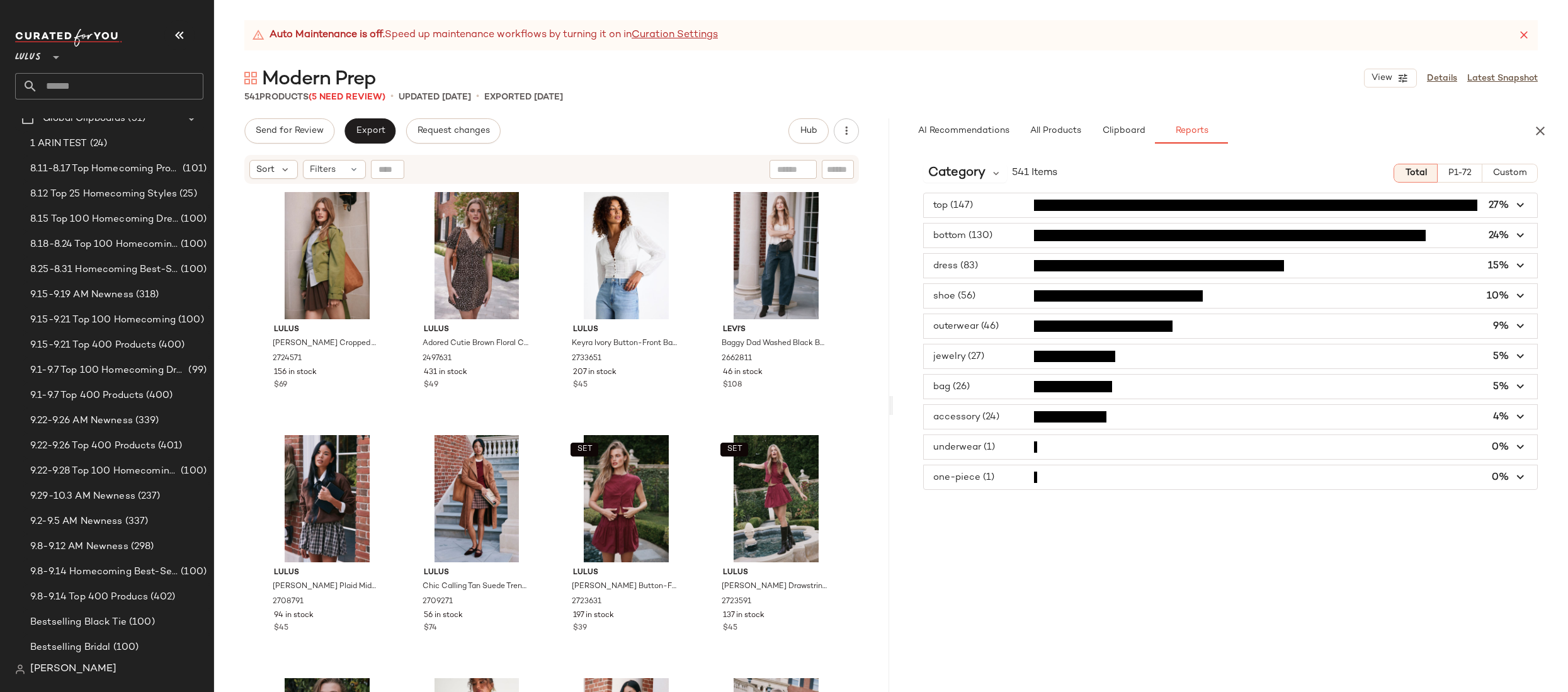
click at [723, 264] on span "button" at bounding box center [1230, 266] width 613 height 24
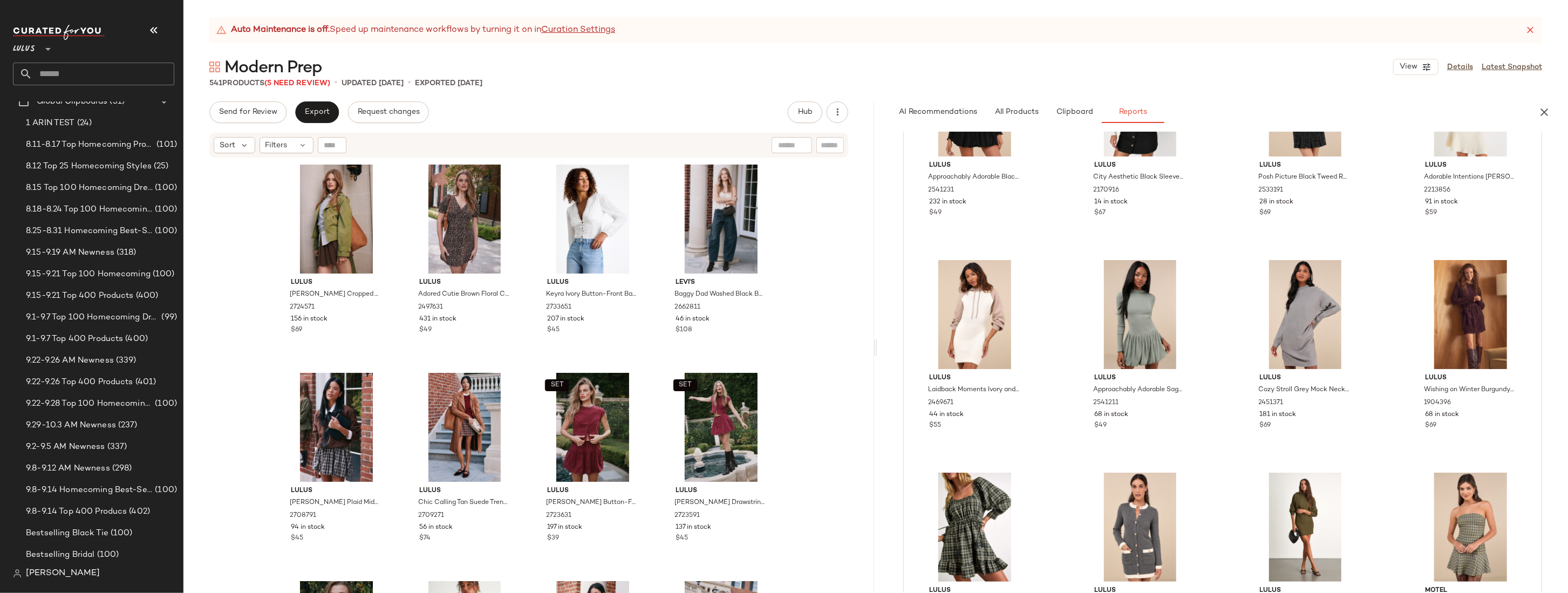
scroll to position [1917, 0]
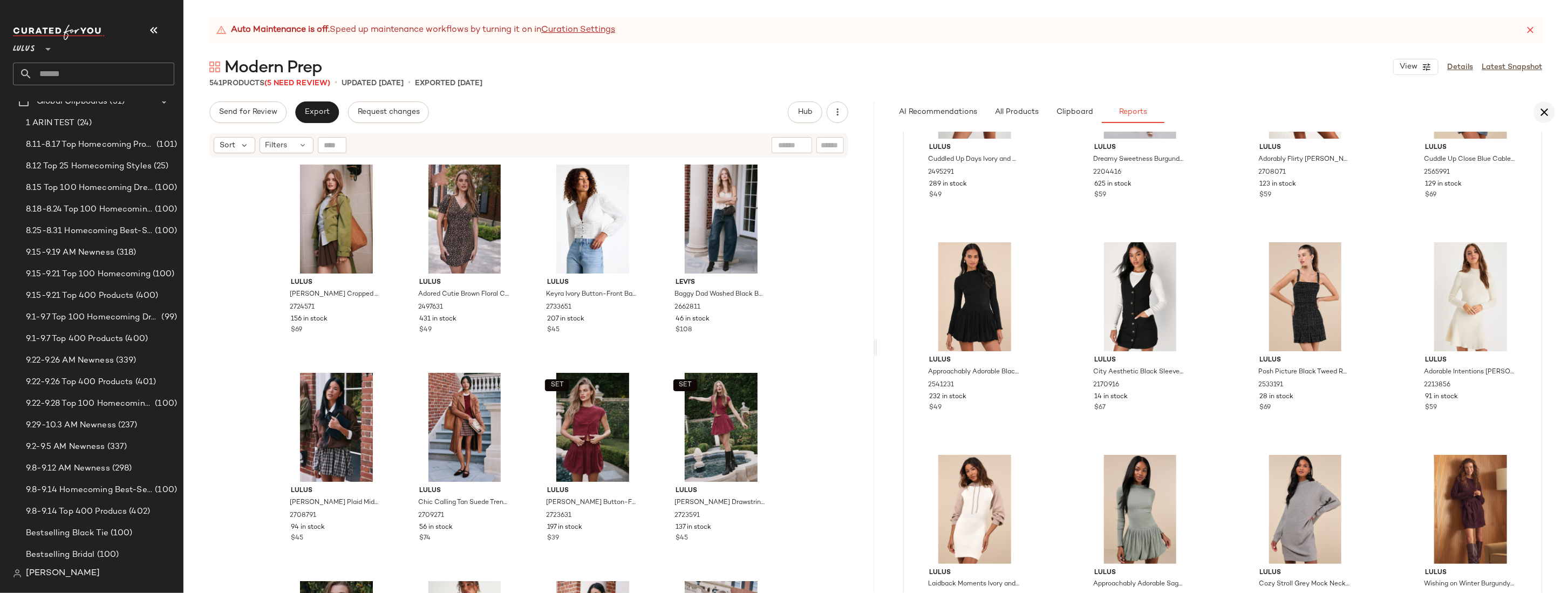
click at [619, 117] on icon "button" at bounding box center [1544, 112] width 13 height 13
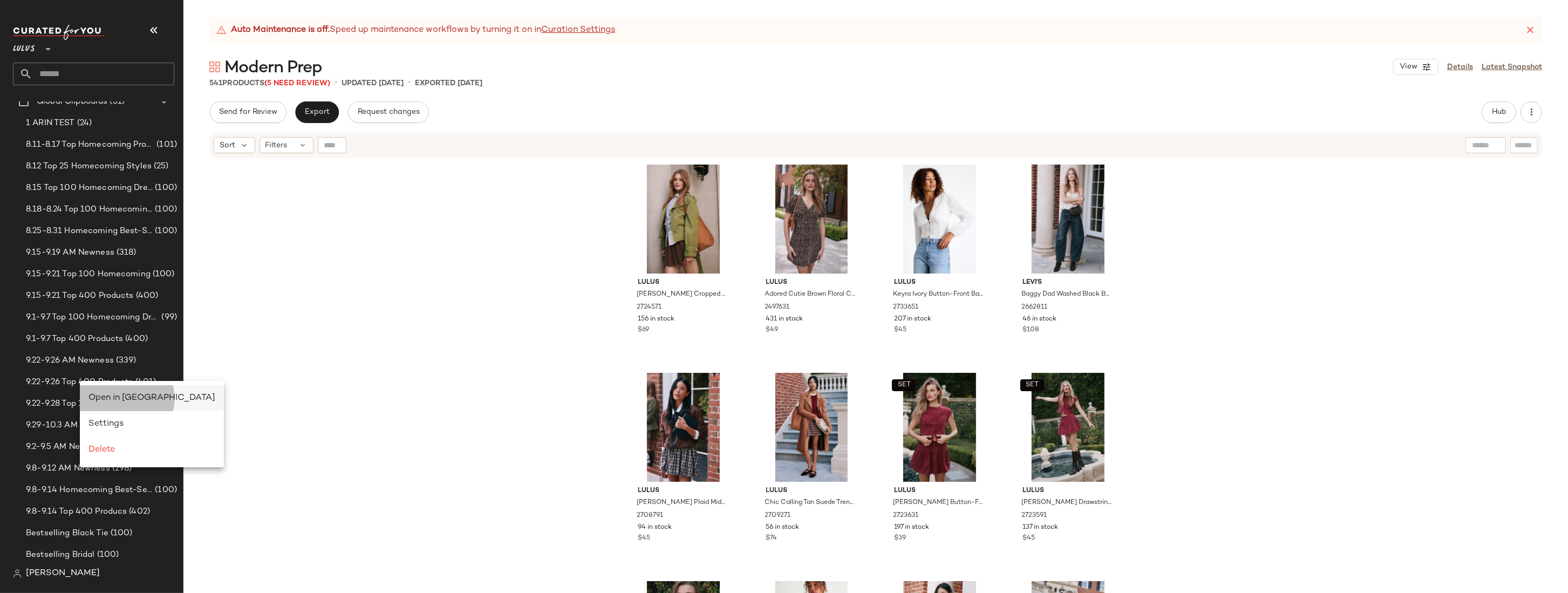
click at [114, 398] on span "Open in [GEOGRAPHIC_DATA]" at bounding box center [151, 398] width 127 height 9
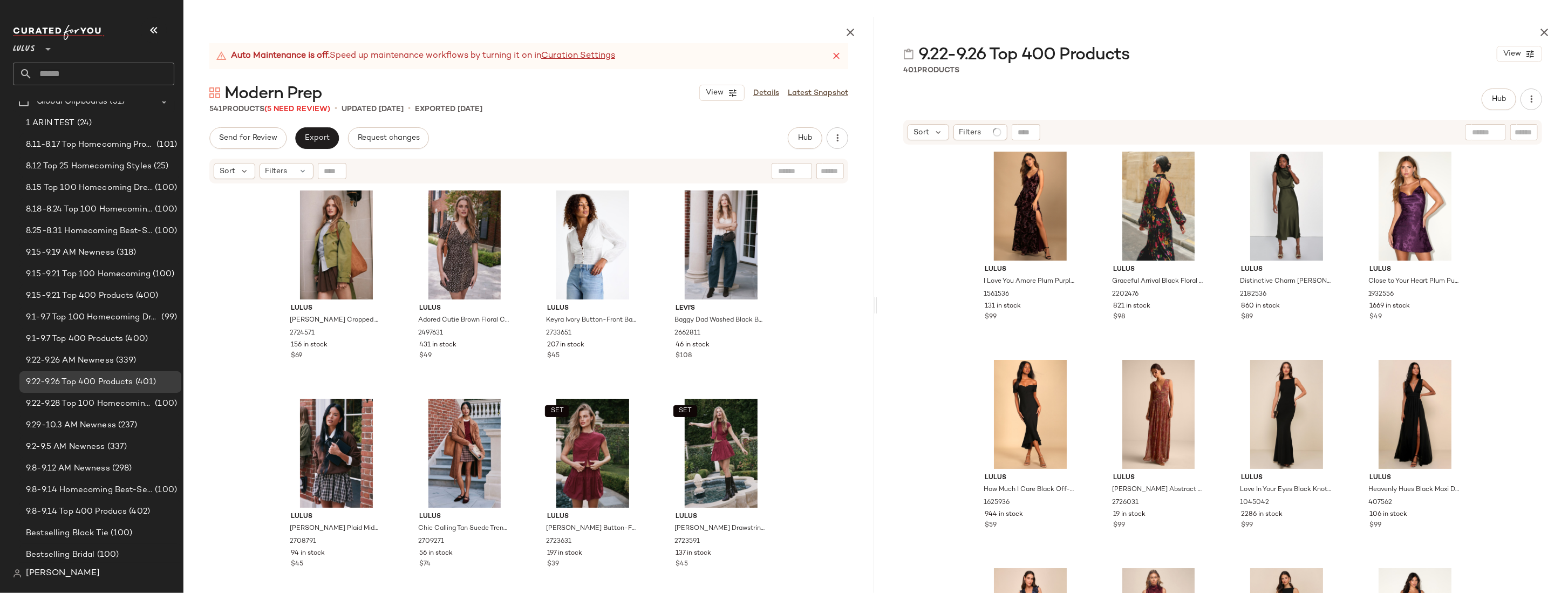
click at [619, 275] on div "Lulus I Love You Amore Plum Purple Floral Velvet Tiered Maxi Dress 1561536 131 …" at bounding box center [1222, 395] width 691 height 500
click at [619, 131] on div "Filters (1)" at bounding box center [982, 132] width 58 height 16
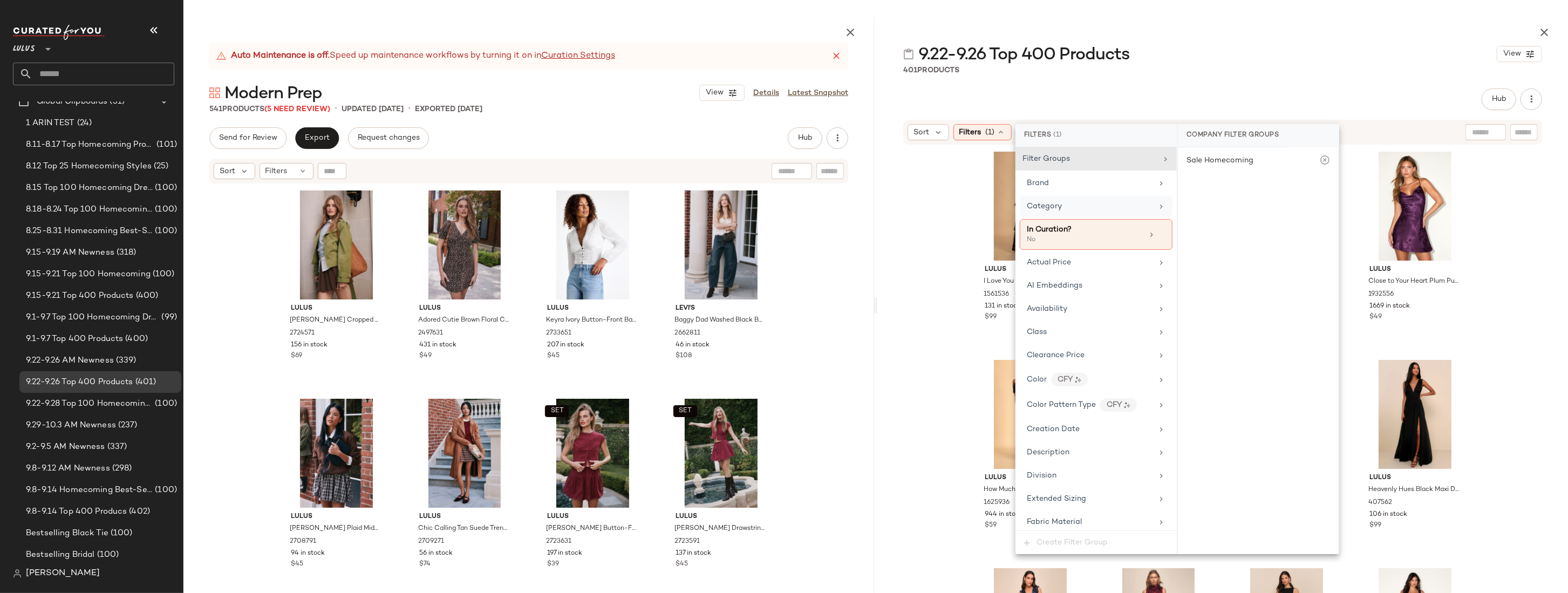
click at [619, 204] on span "Category" at bounding box center [1044, 206] width 35 height 8
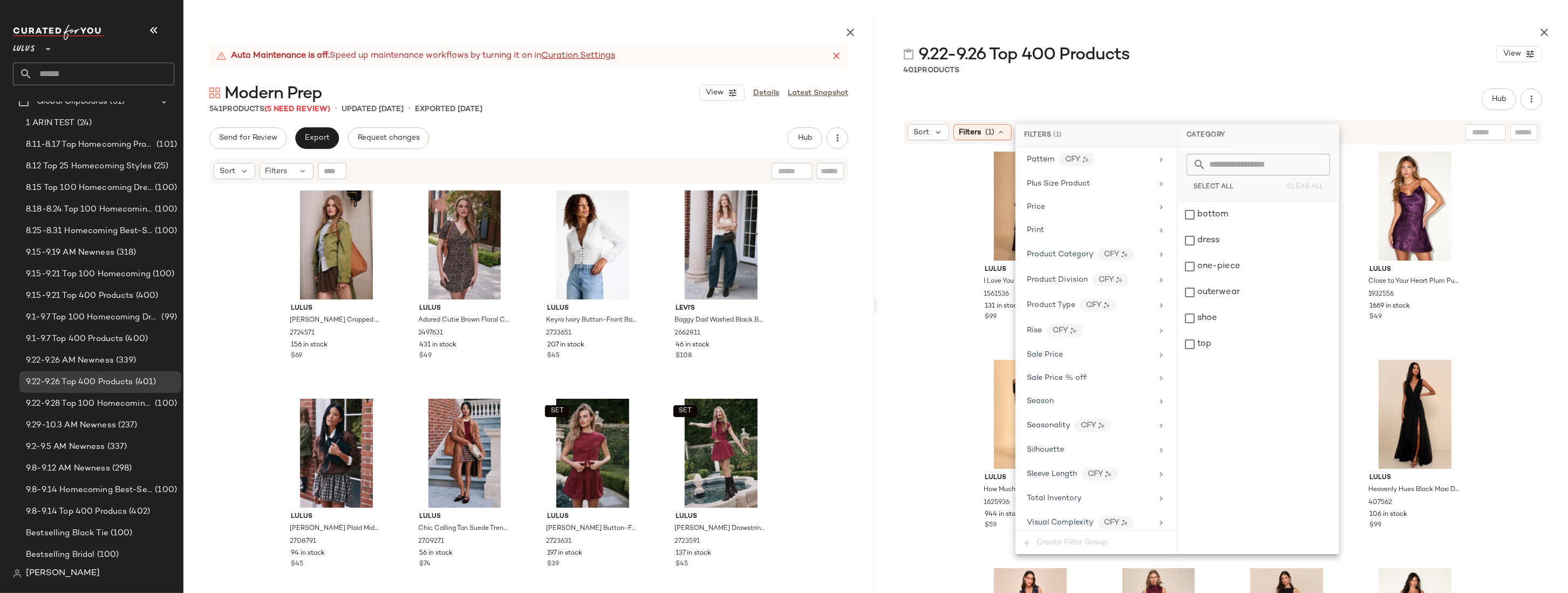
scroll to position [732, 0]
click at [619, 250] on span "Product Category" at bounding box center [1059, 254] width 66 height 8
click at [619, 234] on div "Lulus I Love You Amore Plum Purple Floral Velvet Tiered Maxi Dress 1561536 131 …" at bounding box center [1222, 395] width 691 height 500
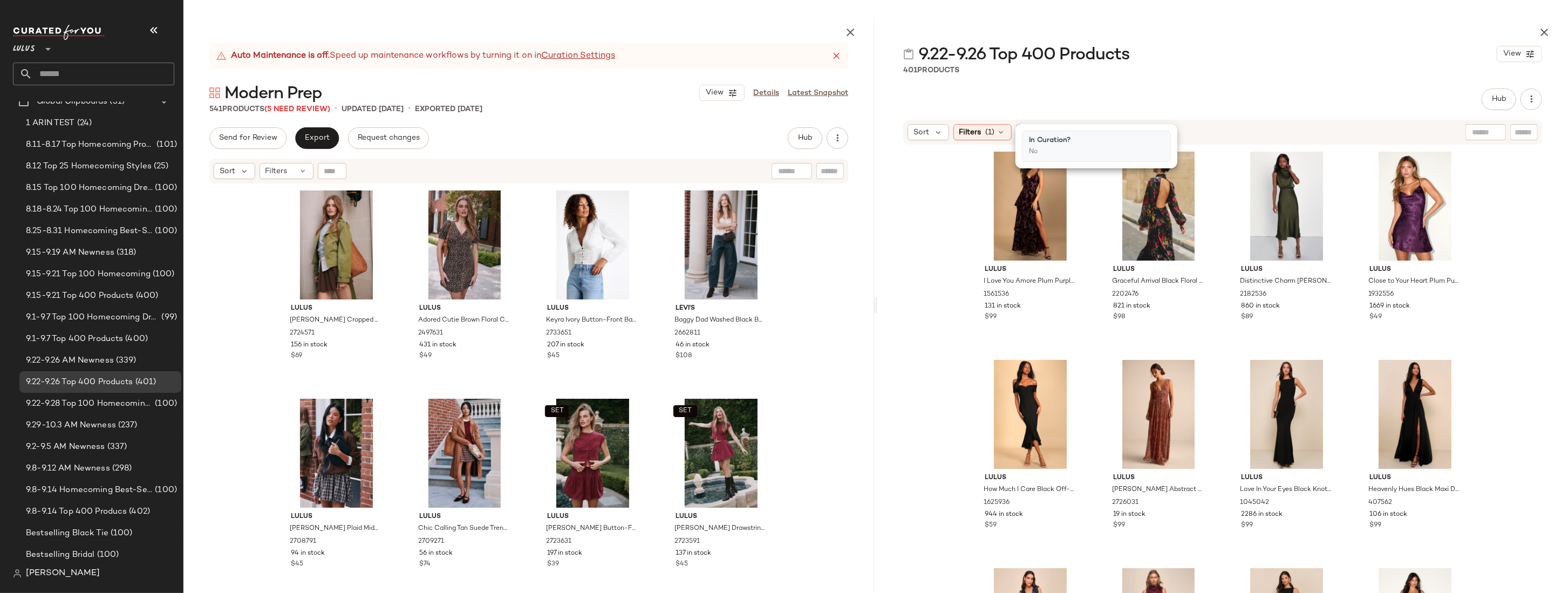
click at [619, 262] on div "Lulus I Love You Amore Plum Purple Floral Velvet Tiered Maxi Dress 1561536 131 …" at bounding box center [1222, 395] width 691 height 500
click at [619, 137] on div at bounding box center [1438, 132] width 135 height 16
type input "******"
